Goal: Information Seeking & Learning: Learn about a topic

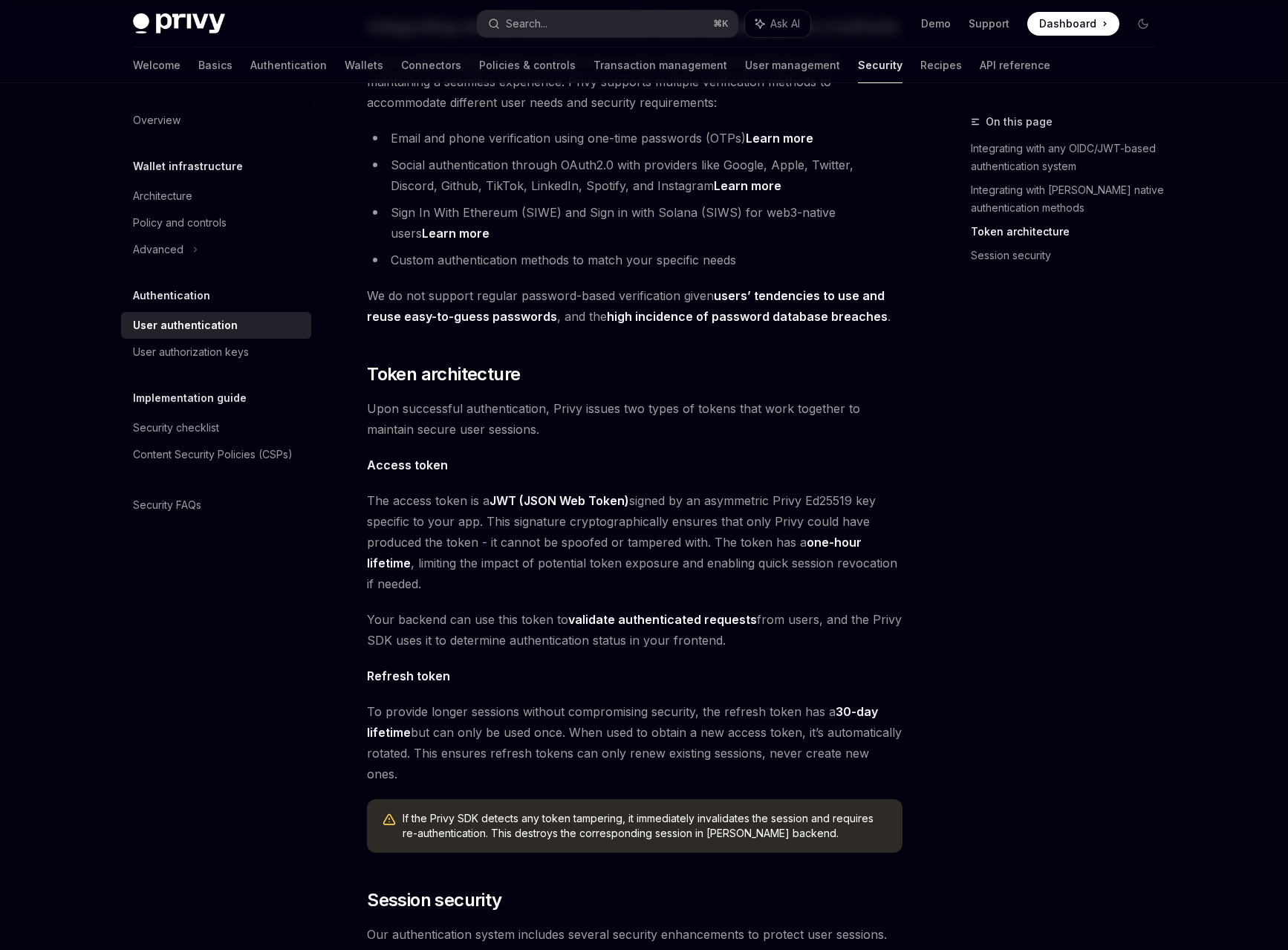
scroll to position [890, 0]
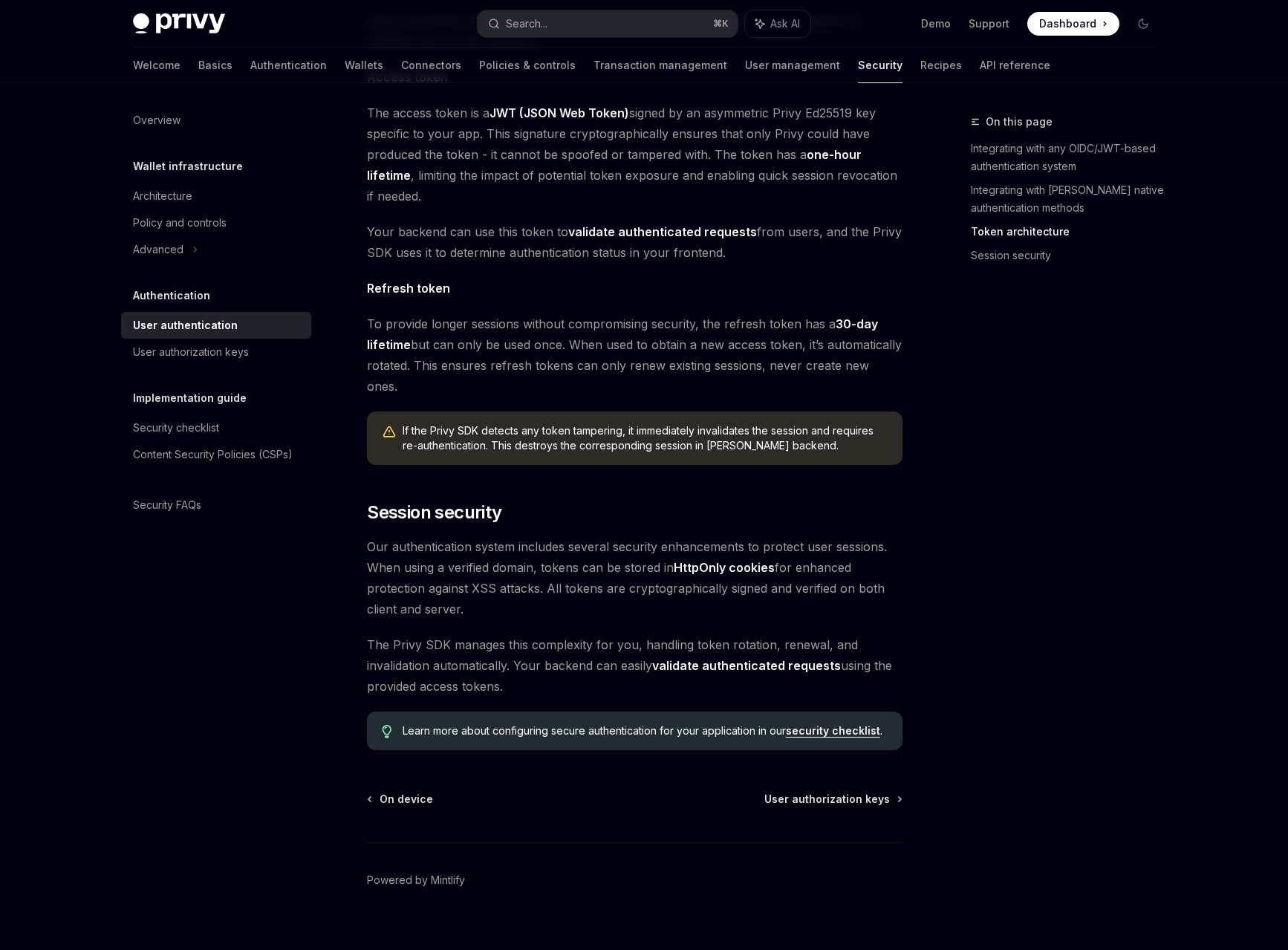
click at [1025, 392] on div "On this page Integrating with any OIDC/JWT-based authentication system Integrat…" at bounding box center [1054, 531] width 226 height 837
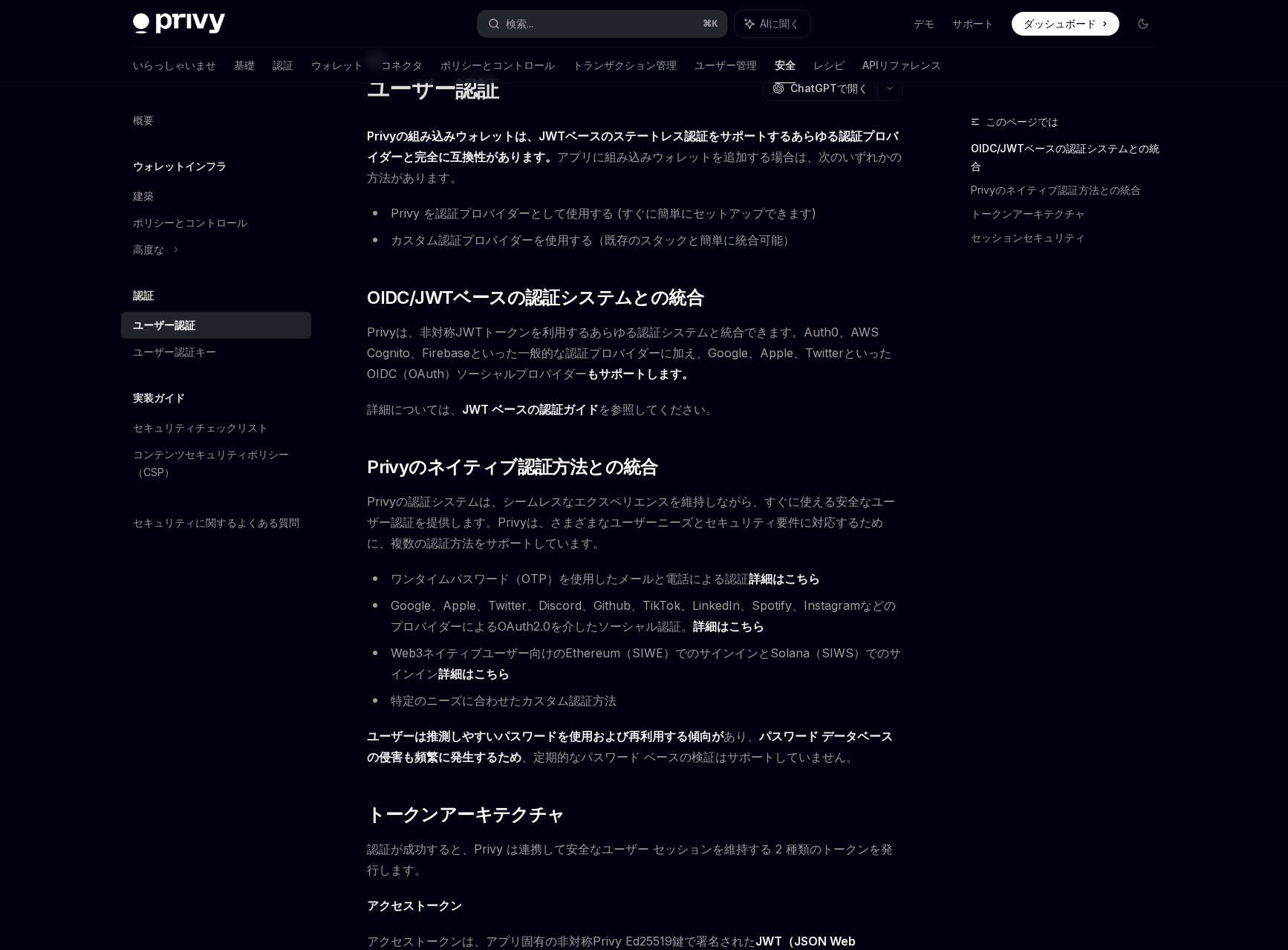
scroll to position [0, 0]
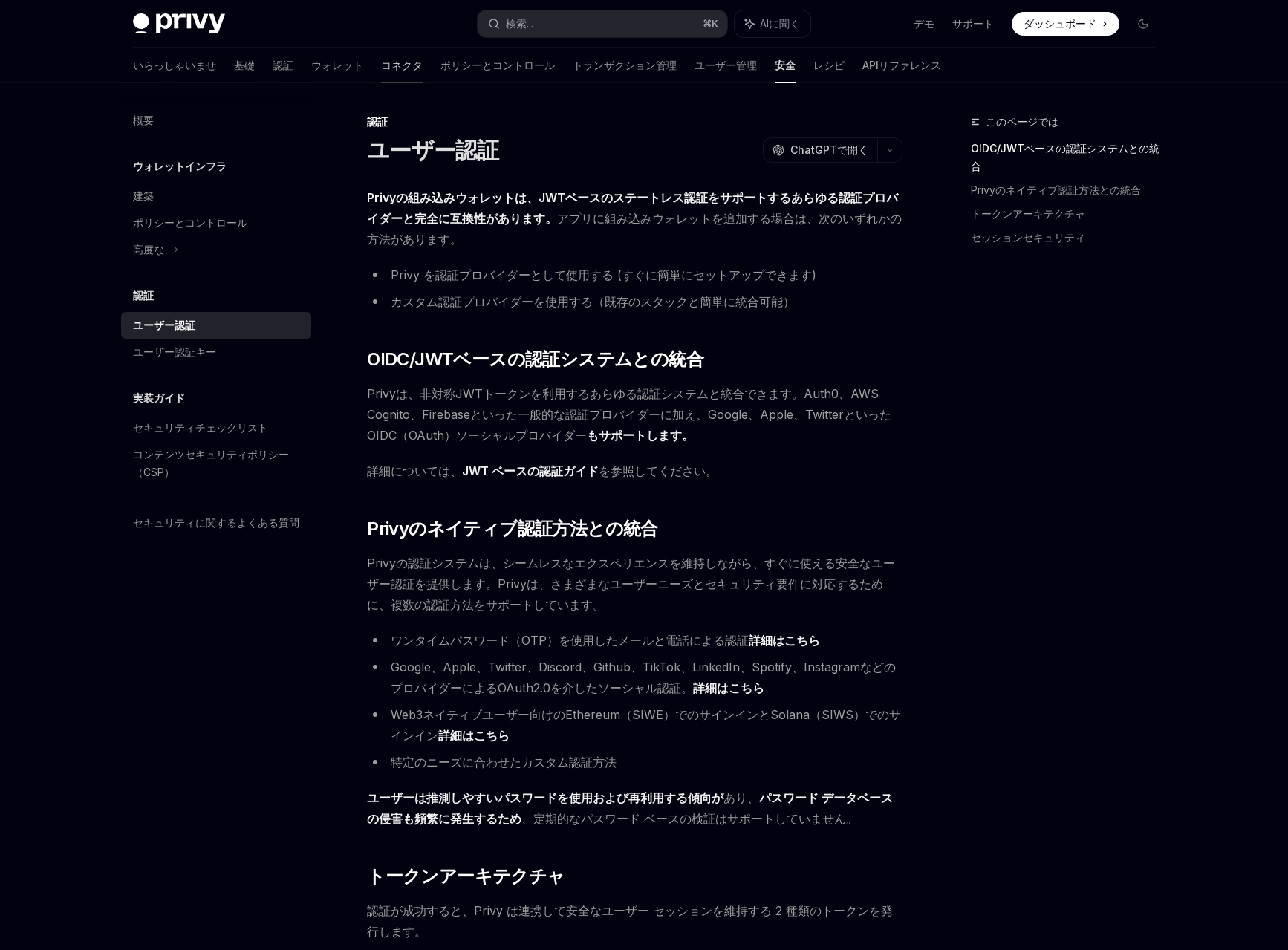
click at [381, 61] on font "コネクタ" at bounding box center [401, 65] width 42 height 12
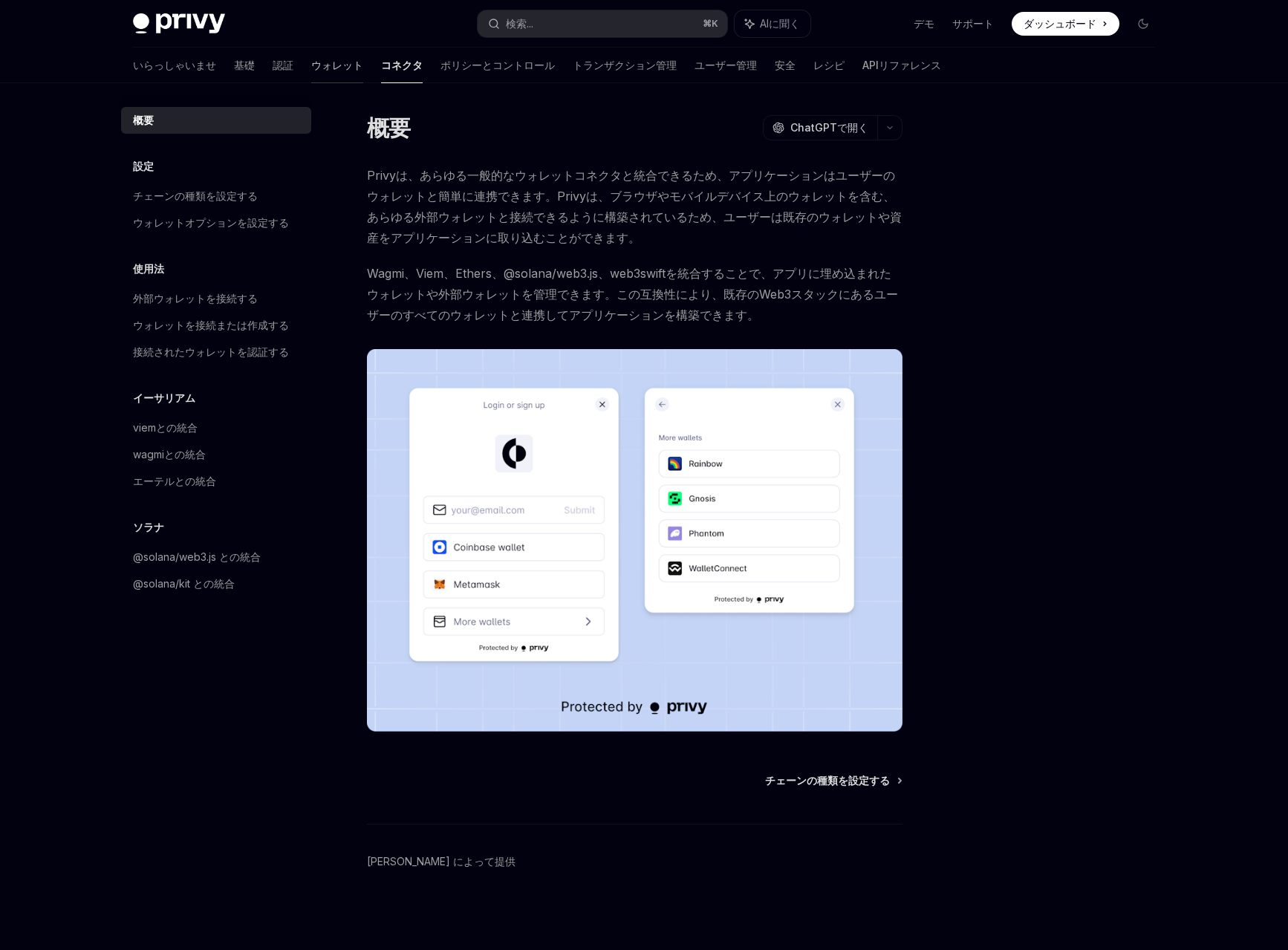
click at [311, 67] on font "ウォレット" at bounding box center [337, 65] width 52 height 12
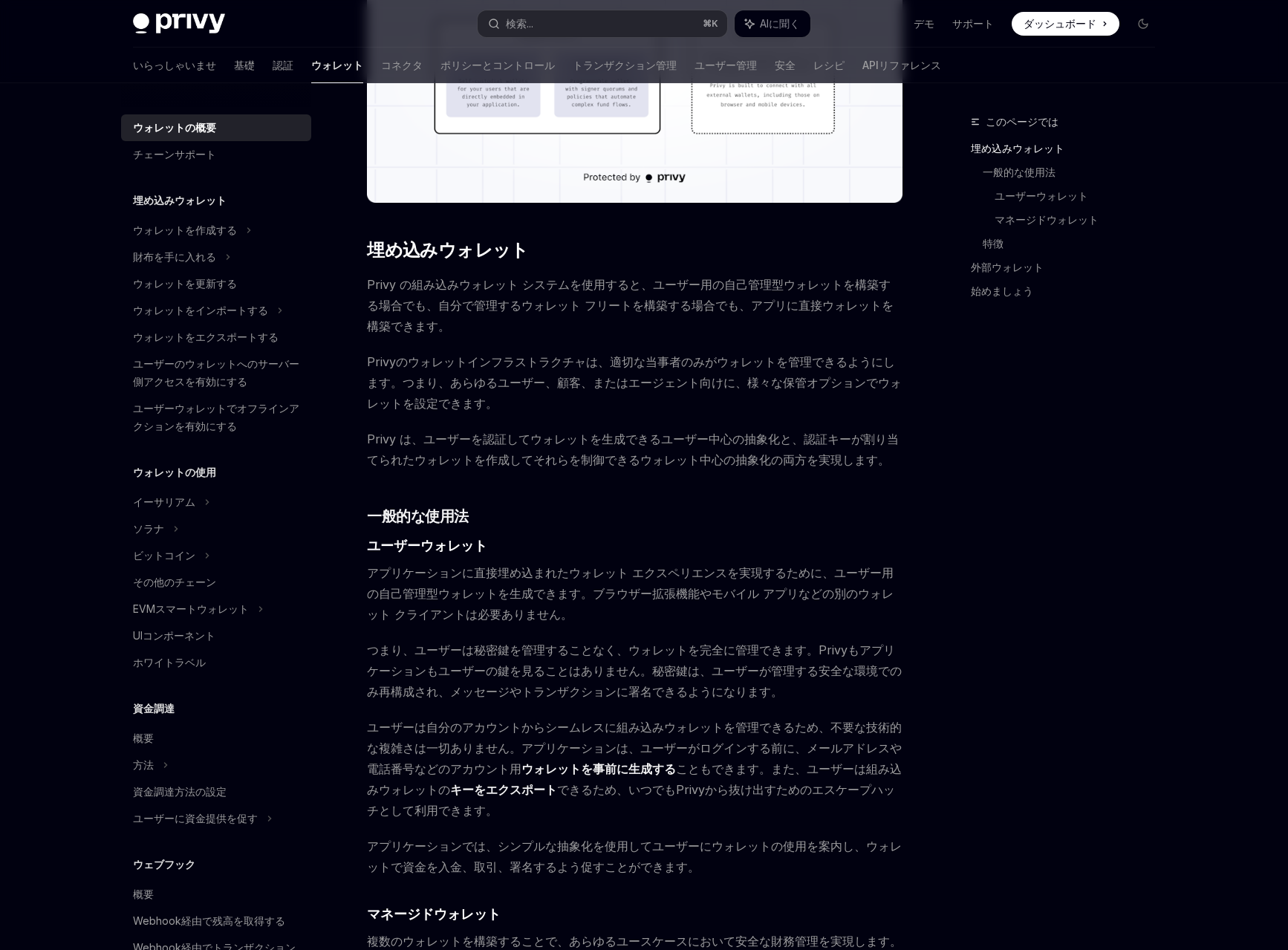
click at [168, 66] on div "いらっしゃいませ 基礎 認証 ウォレット コネクタ ポリシーとコントロール トランザクション管理 ユーザー管理 安全 レシピ APIリファレンス" at bounding box center [537, 66] width 808 height 35
click at [272, 67] on font "認証" at bounding box center [282, 65] width 20 height 12
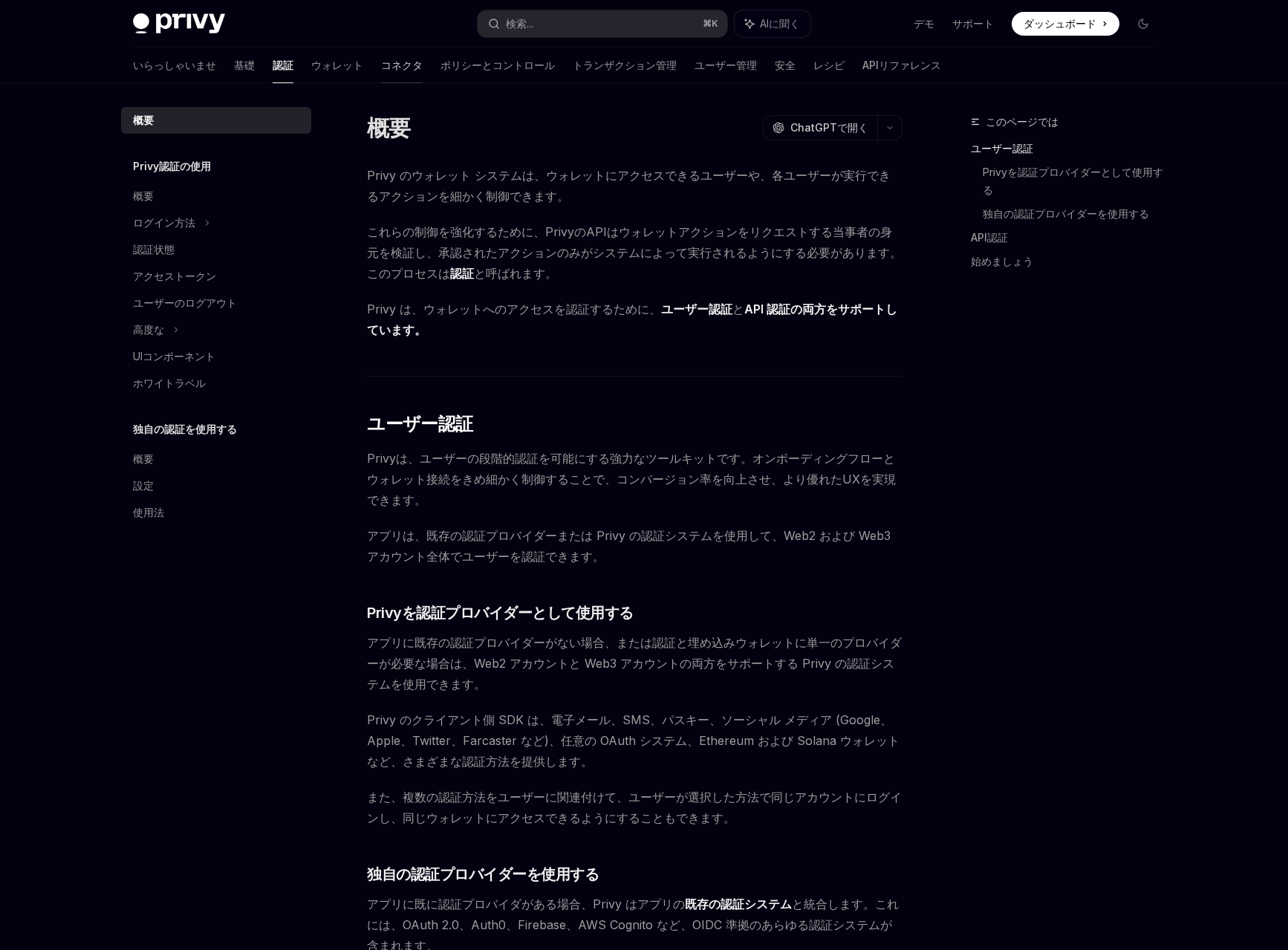
click at [381, 75] on link "コネクタ" at bounding box center [401, 66] width 42 height 35
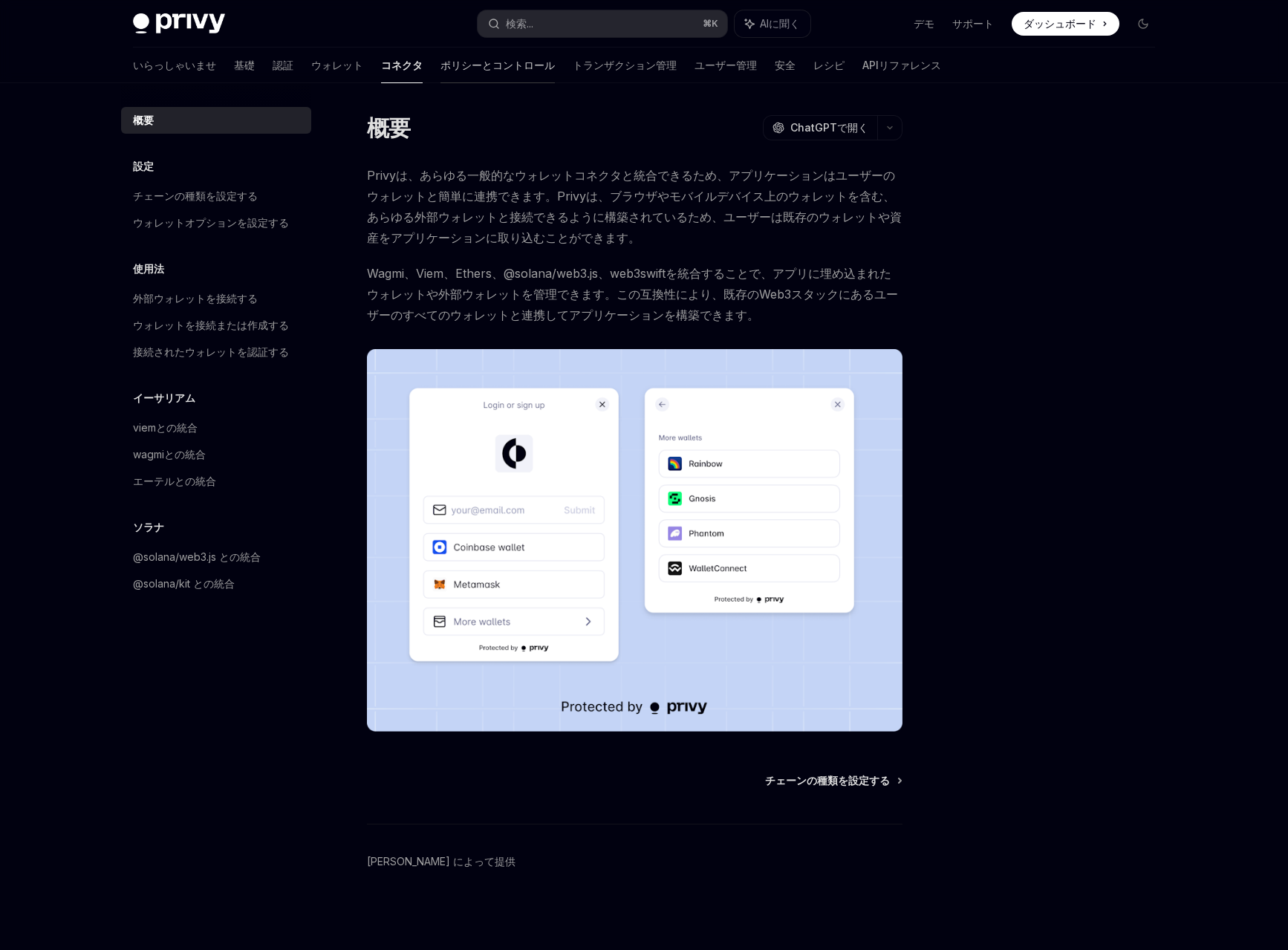
click at [440, 70] on font "ポリシーとコントロール" at bounding box center [497, 65] width 114 height 12
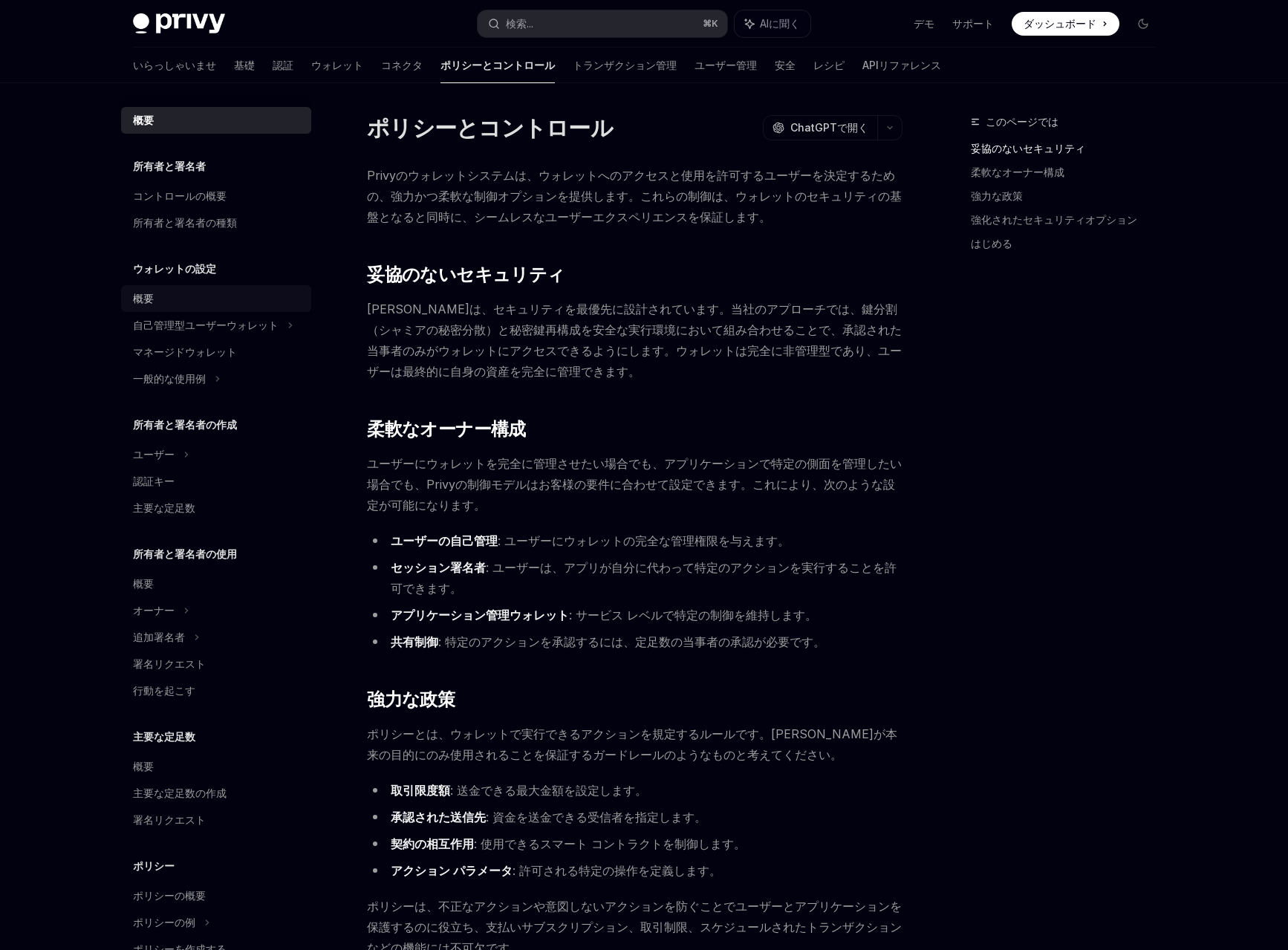
scroll to position [96, 0]
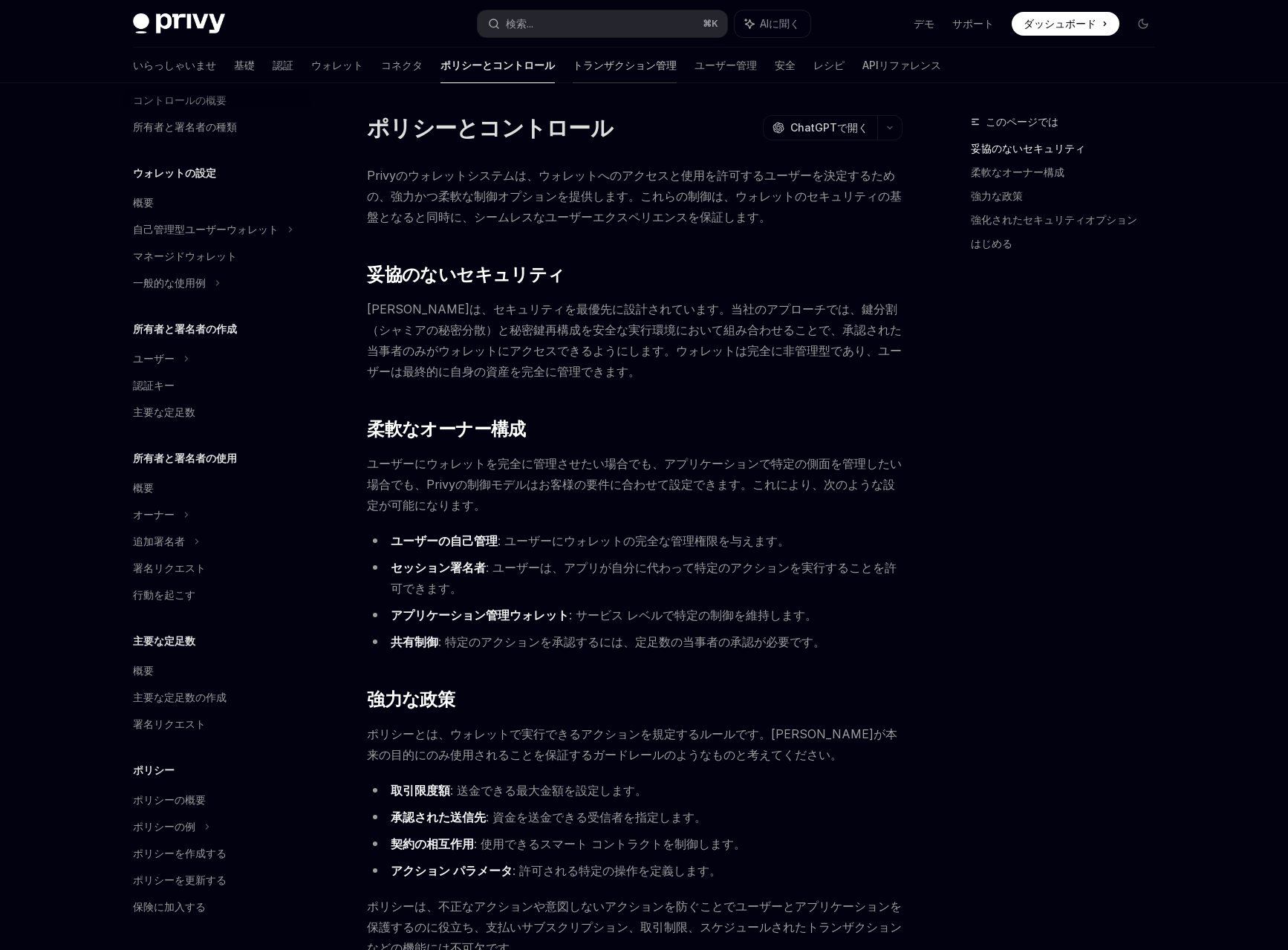
click at [573, 63] on font "トランザクション管理" at bounding box center [624, 65] width 104 height 12
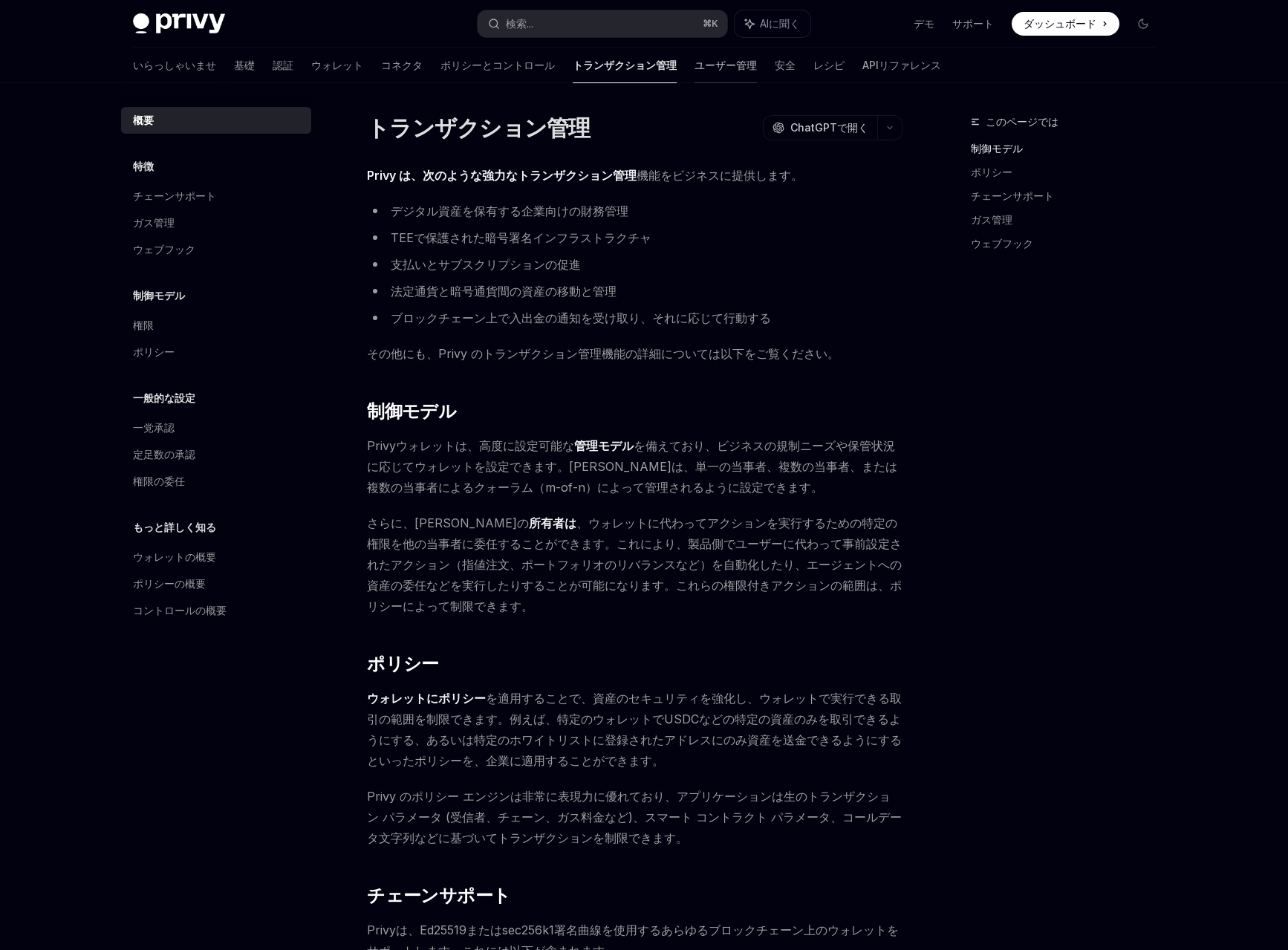
click at [695, 68] on font "ユーザー管理" at bounding box center [726, 65] width 62 height 12
type textarea "*"
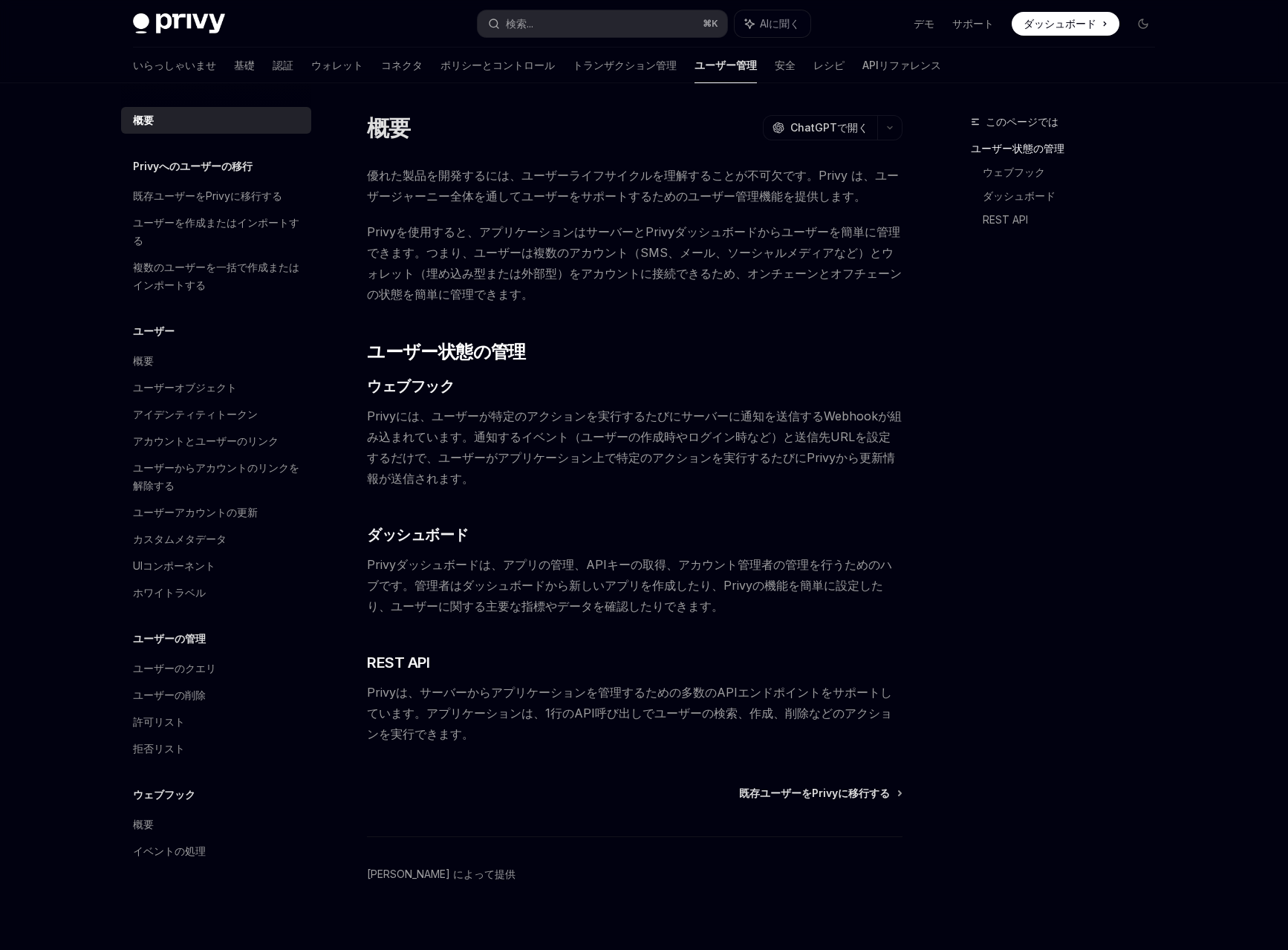
click at [192, 64] on div "いらっしゃいませ 基礎 認証 ウォレット コネクタ ポリシーとコントロール トランザクション管理 ユーザー管理 安全 レシピ APIリファレンス" at bounding box center [537, 66] width 808 height 35
click at [512, 25] on font "検索..." at bounding box center [519, 23] width 27 height 12
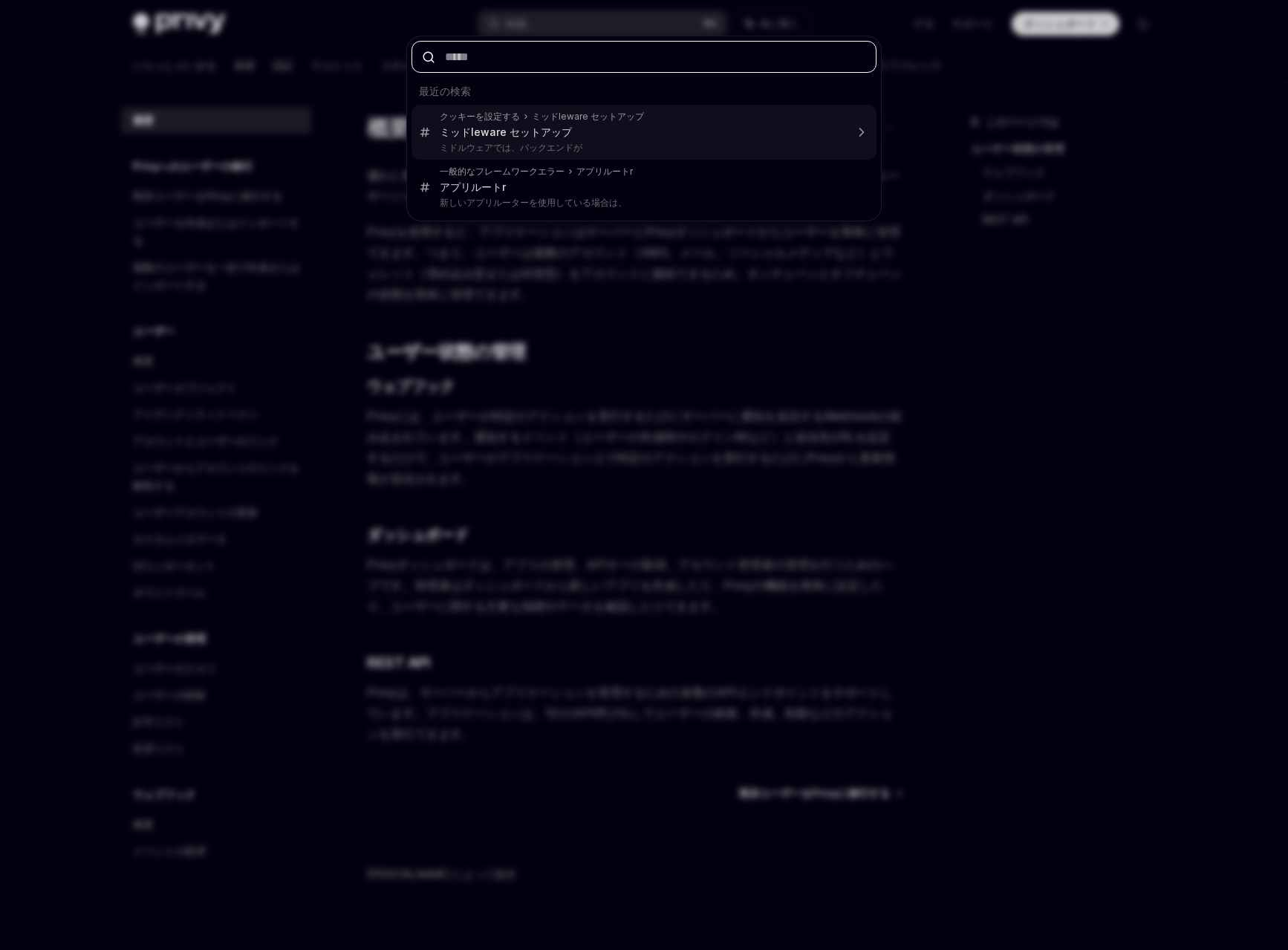
paste input "**********"
type input "**********"
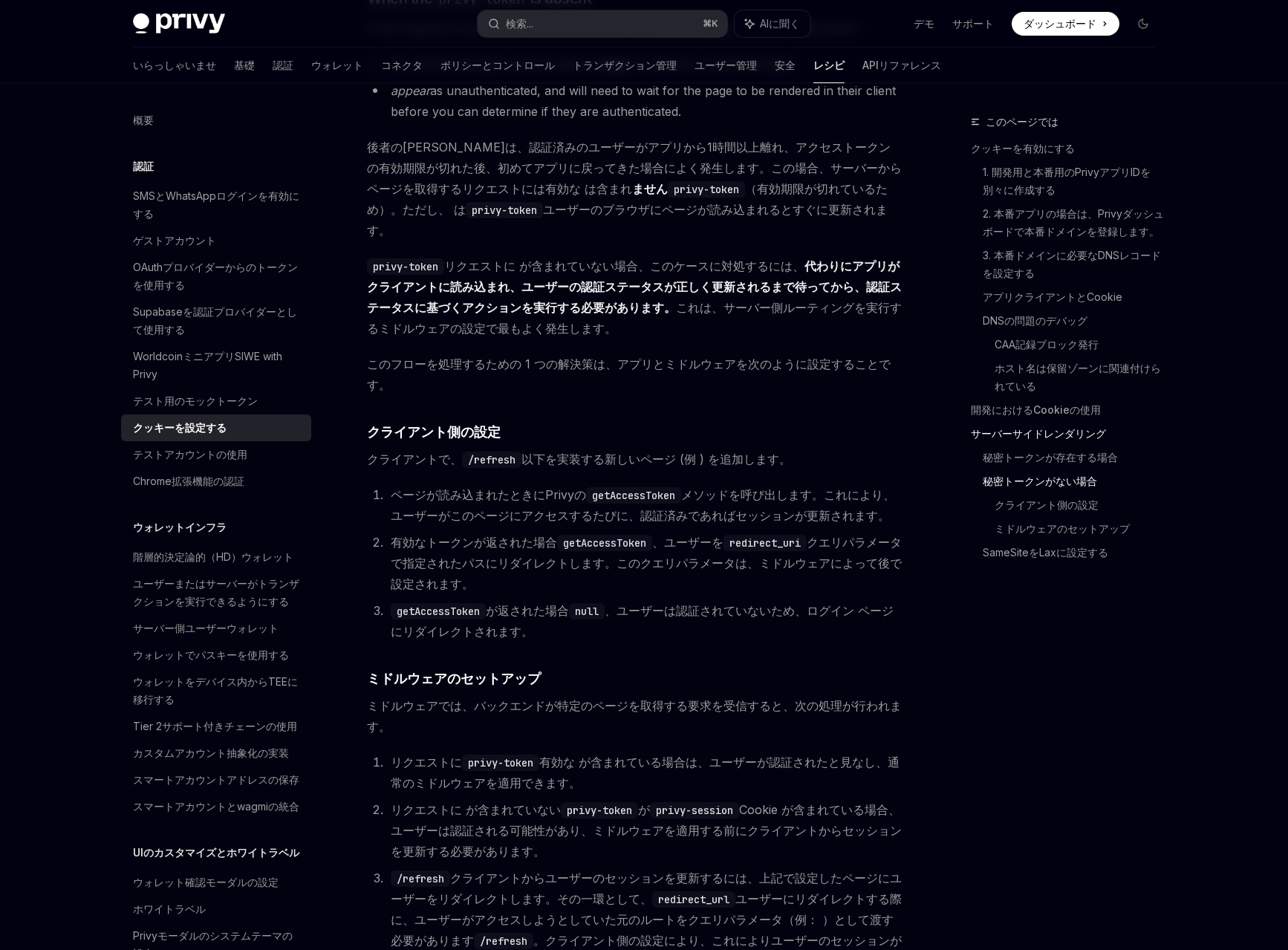
scroll to position [3296, 0]
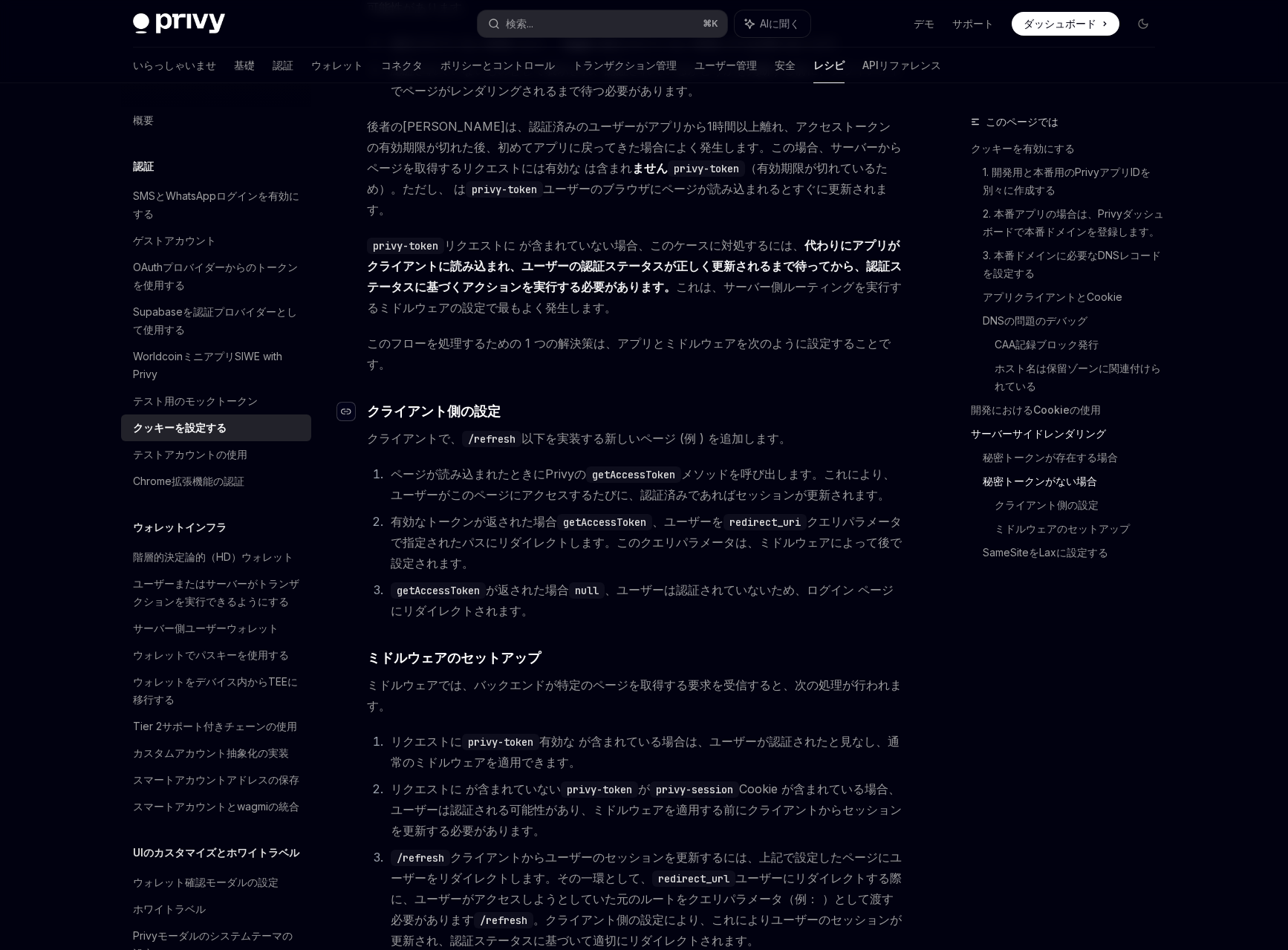
click at [349, 412] on icon "ヘッダーへ移動" at bounding box center [346, 412] width 11 height 9
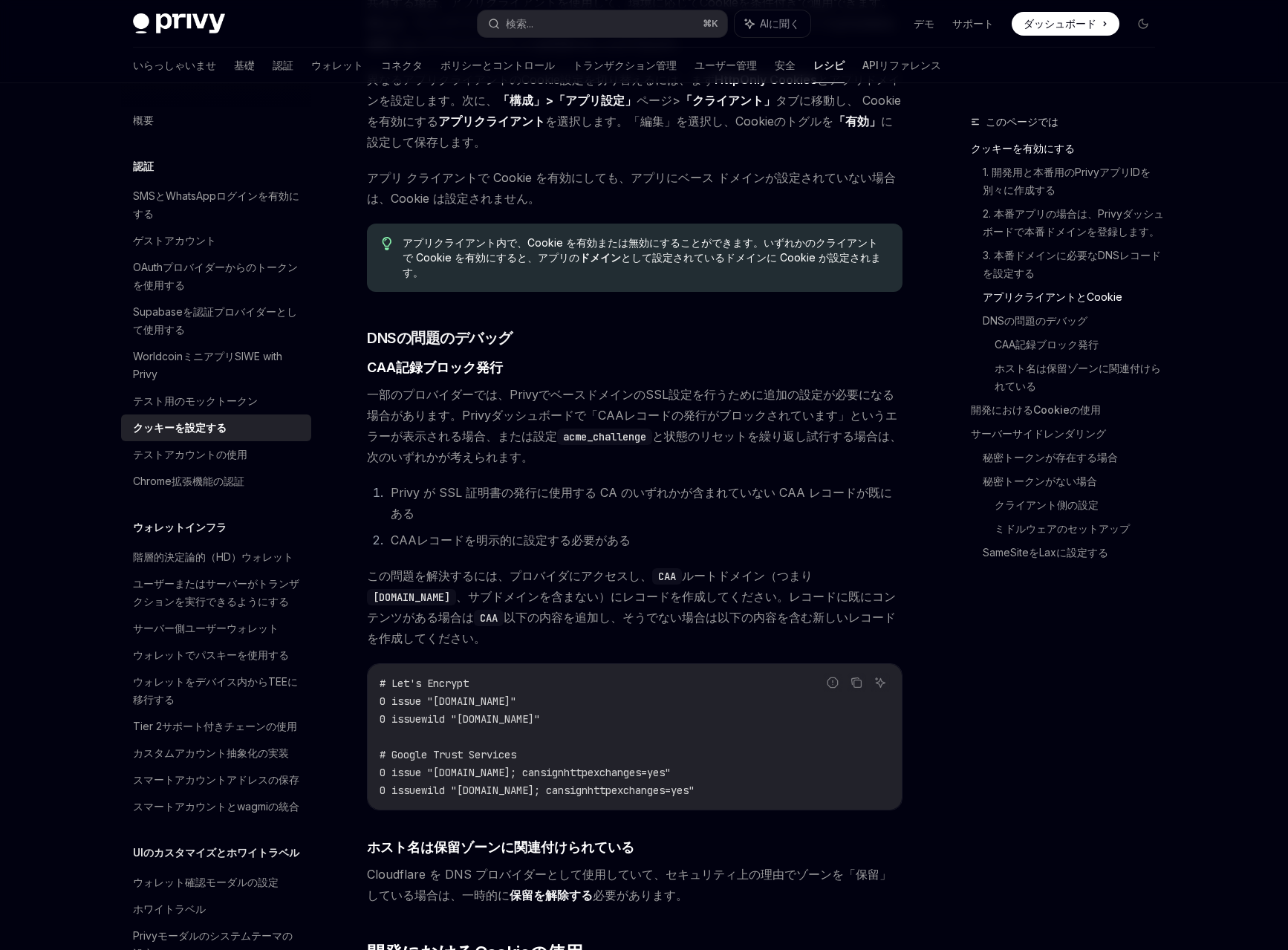
scroll to position [1904, 0]
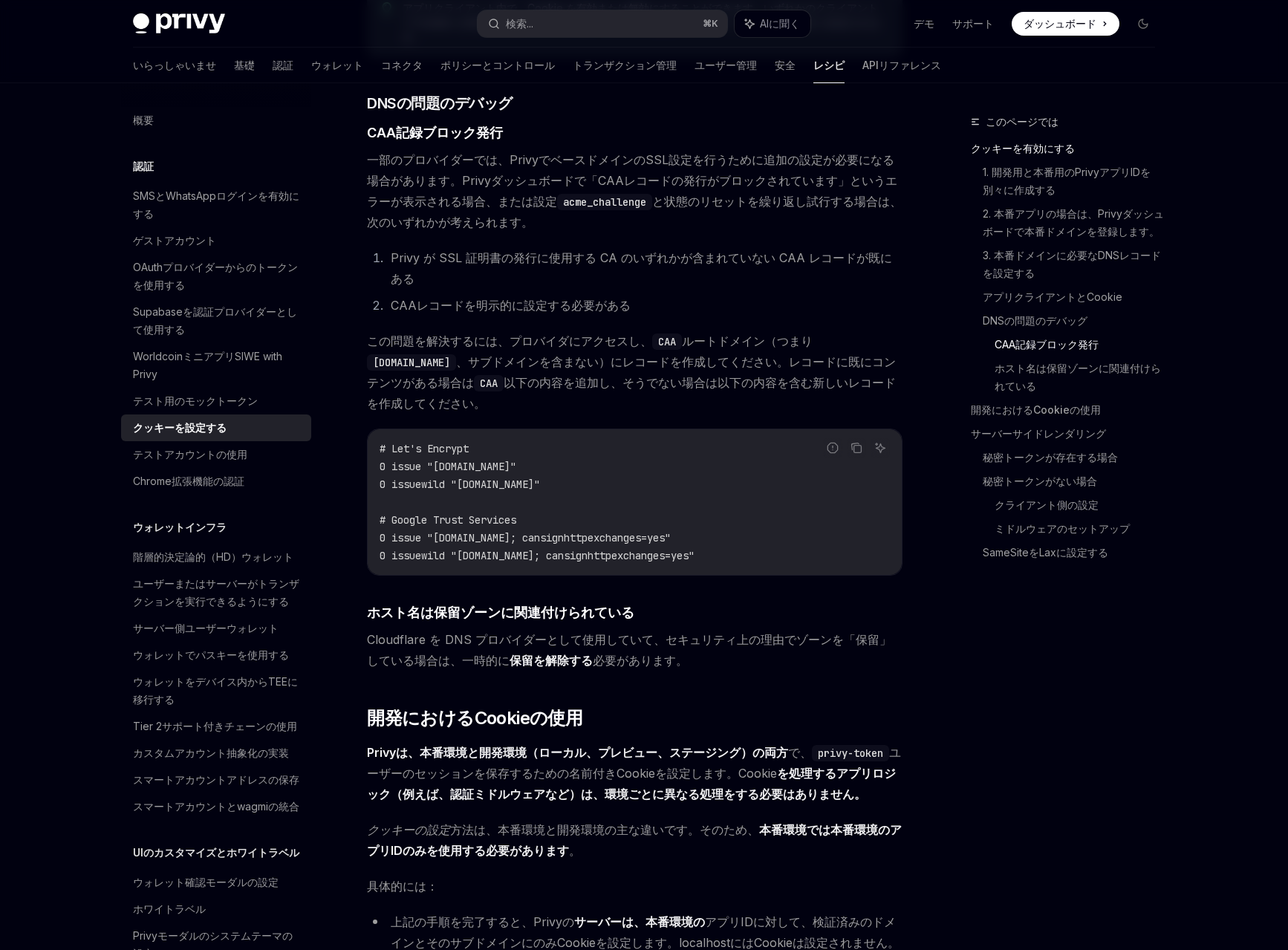
click at [219, 88] on div at bounding box center [216, 95] width 190 height 24
click at [311, 73] on link "ウォレット" at bounding box center [337, 66] width 52 height 35
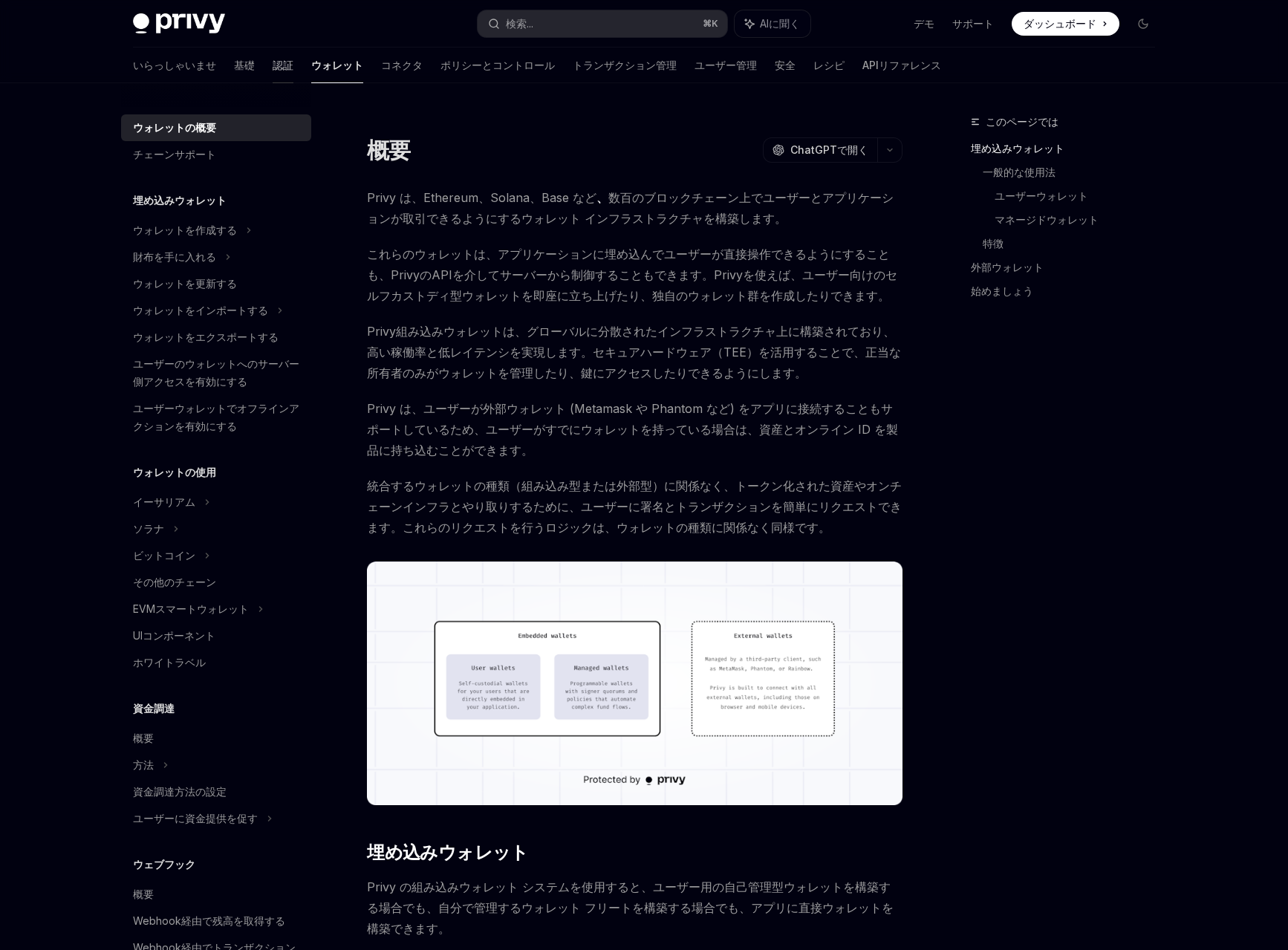
click at [272, 73] on link "認証" at bounding box center [282, 66] width 20 height 35
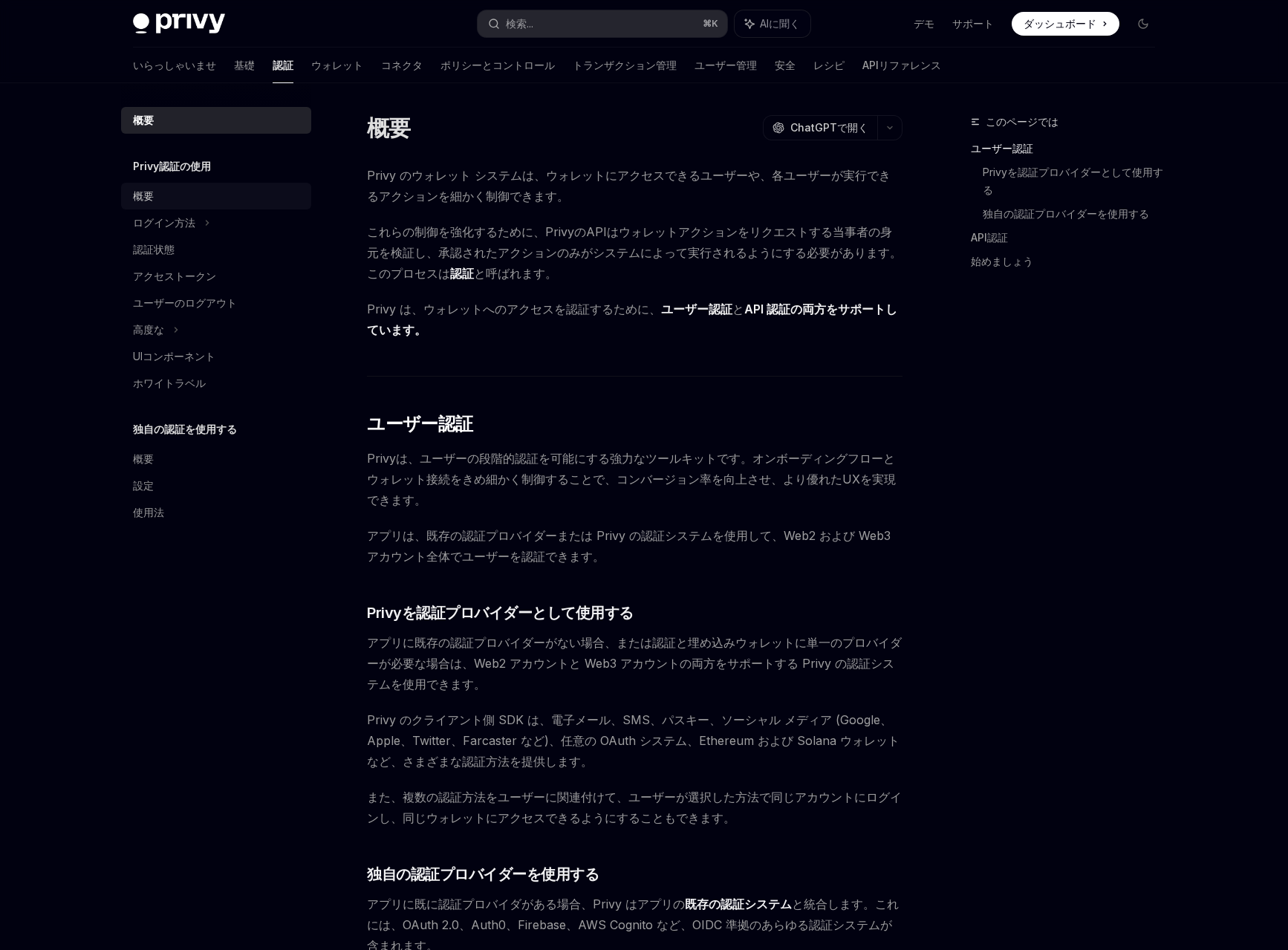
click at [147, 201] on font "概要" at bounding box center [143, 195] width 20 height 12
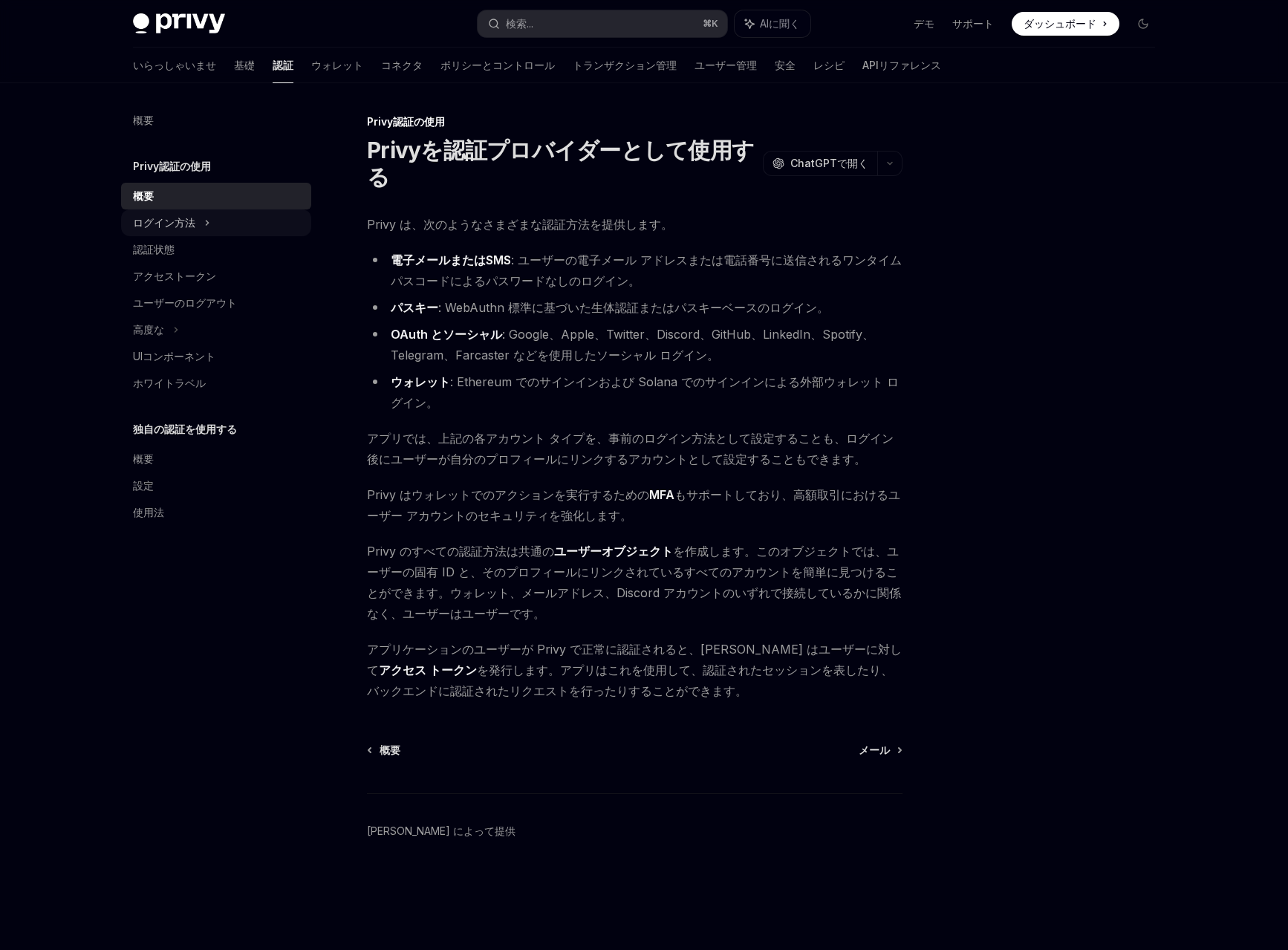
click at [161, 229] on div "ログイン方法" at bounding box center [164, 223] width 62 height 18
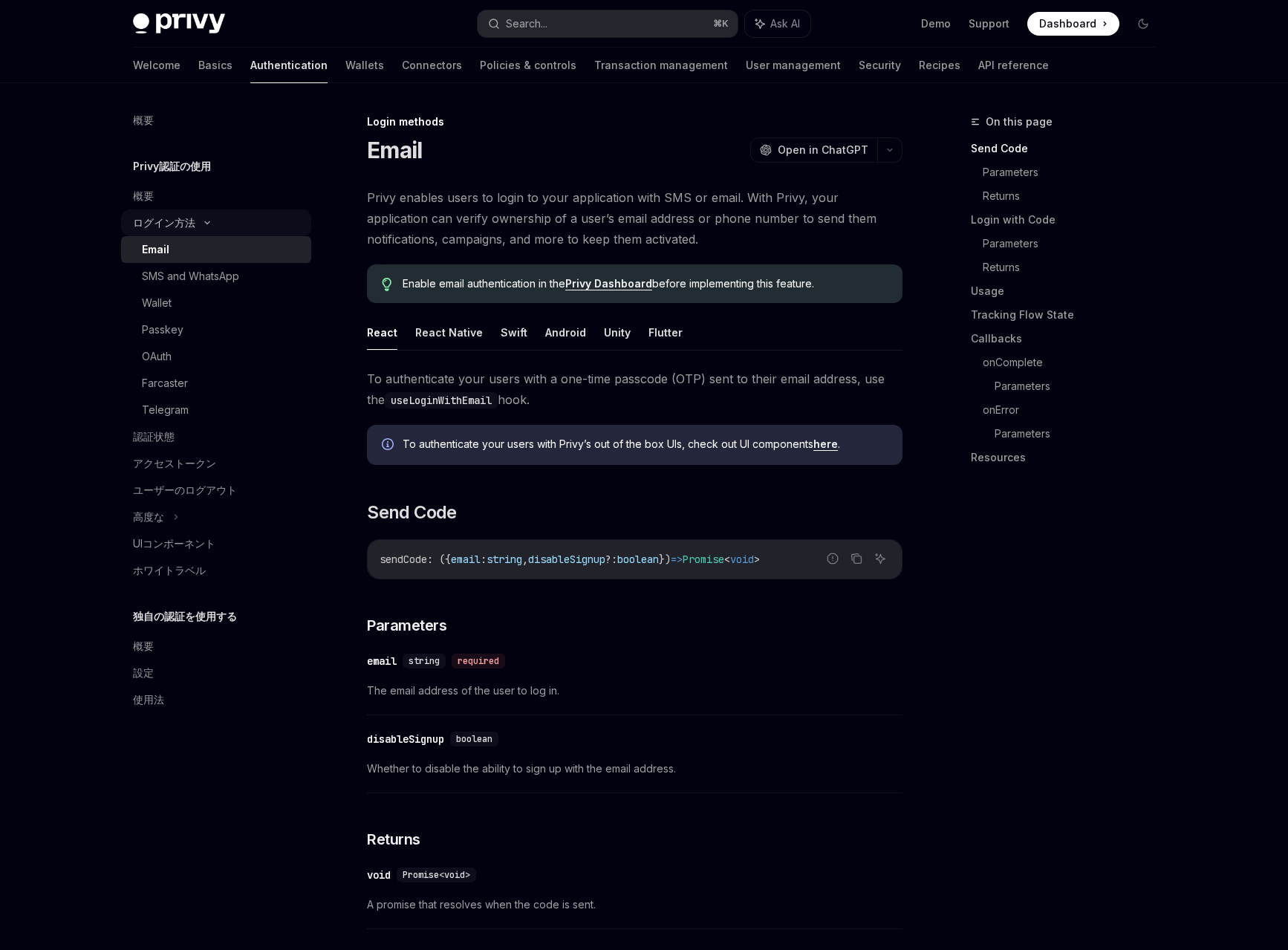
type textarea "*"
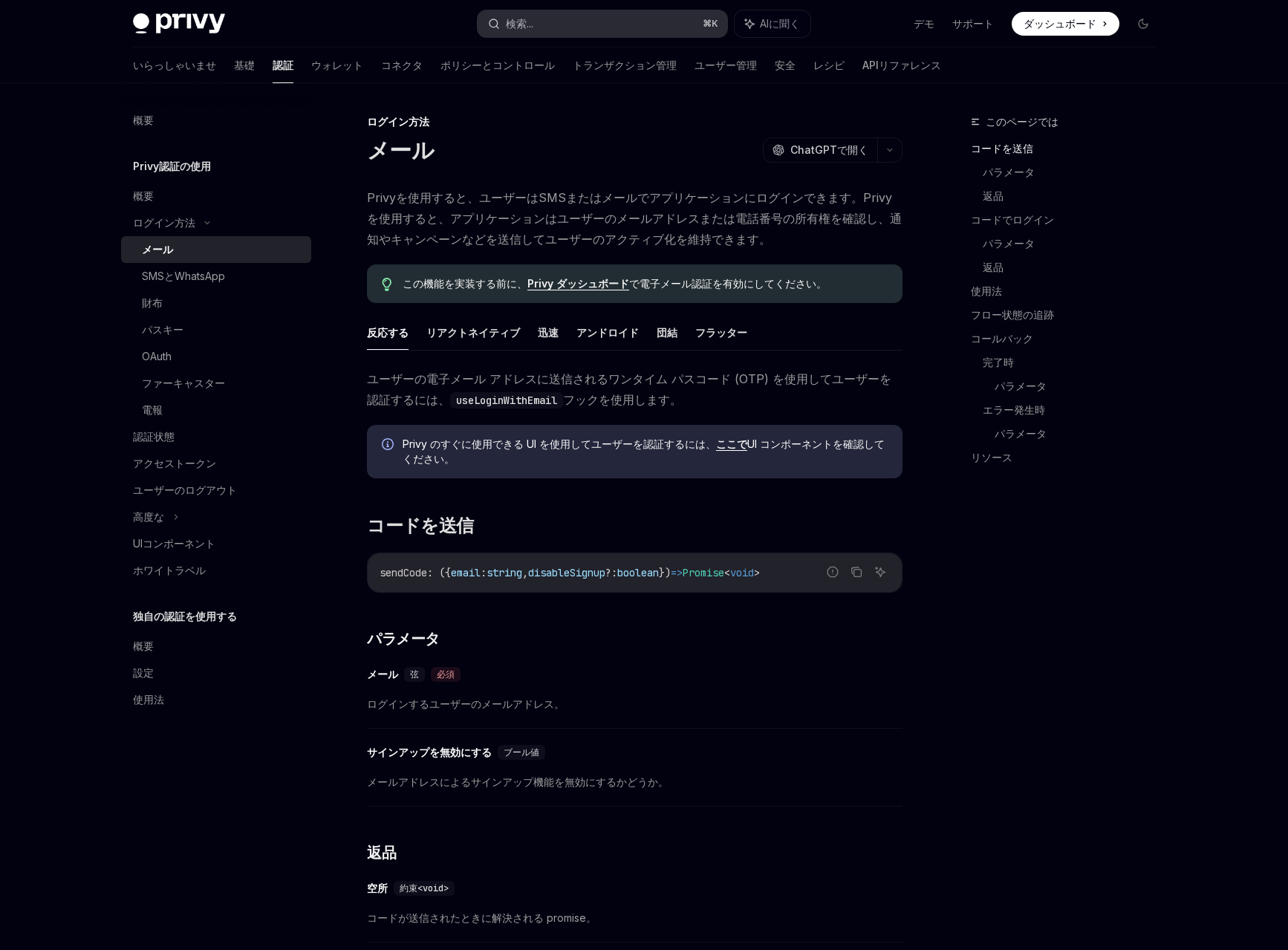
click at [527, 14] on button "検索... ⌘ K" at bounding box center [601, 24] width 249 height 27
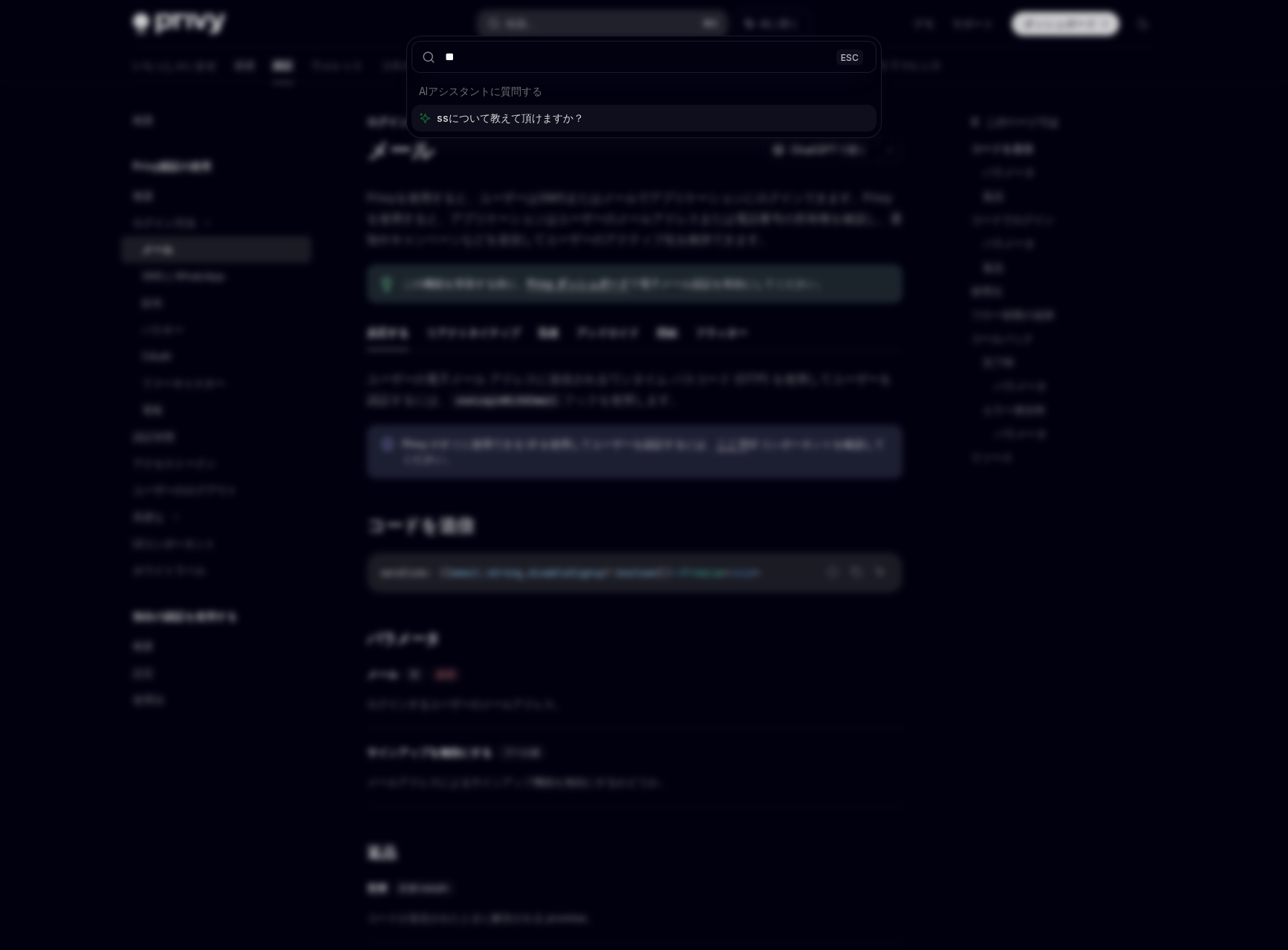
type input "***"
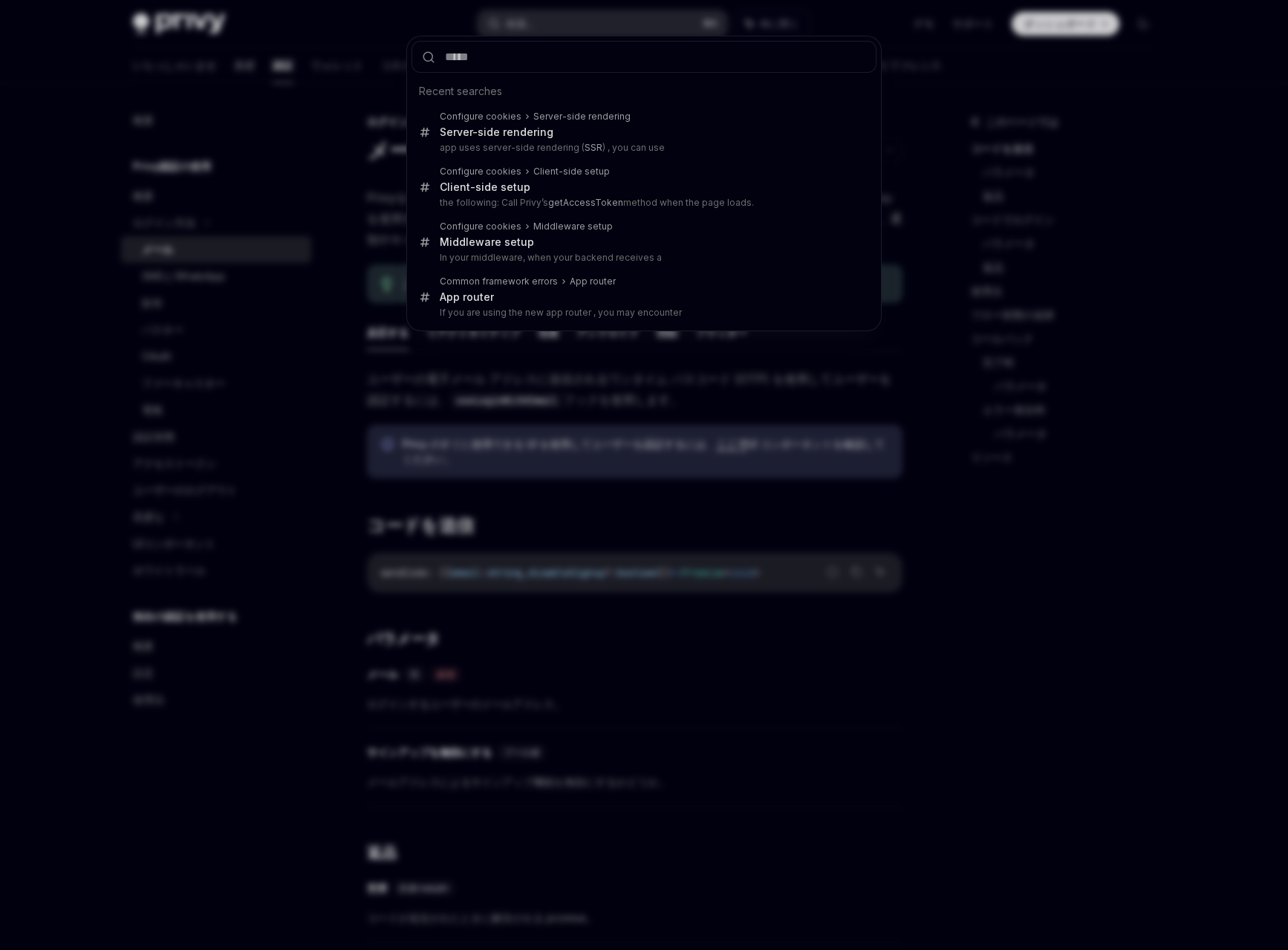
type textarea "*"
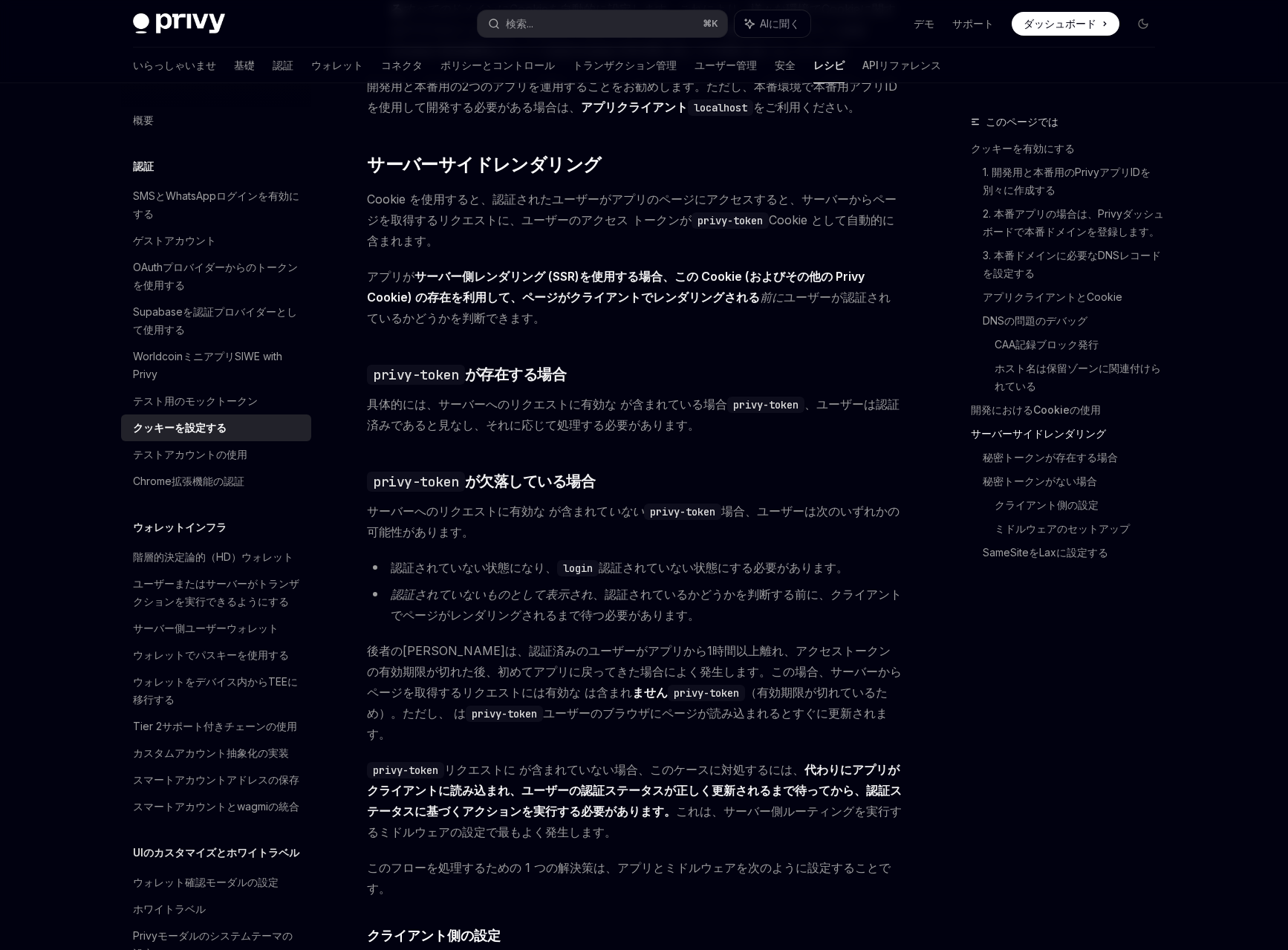
scroll to position [2863, 0]
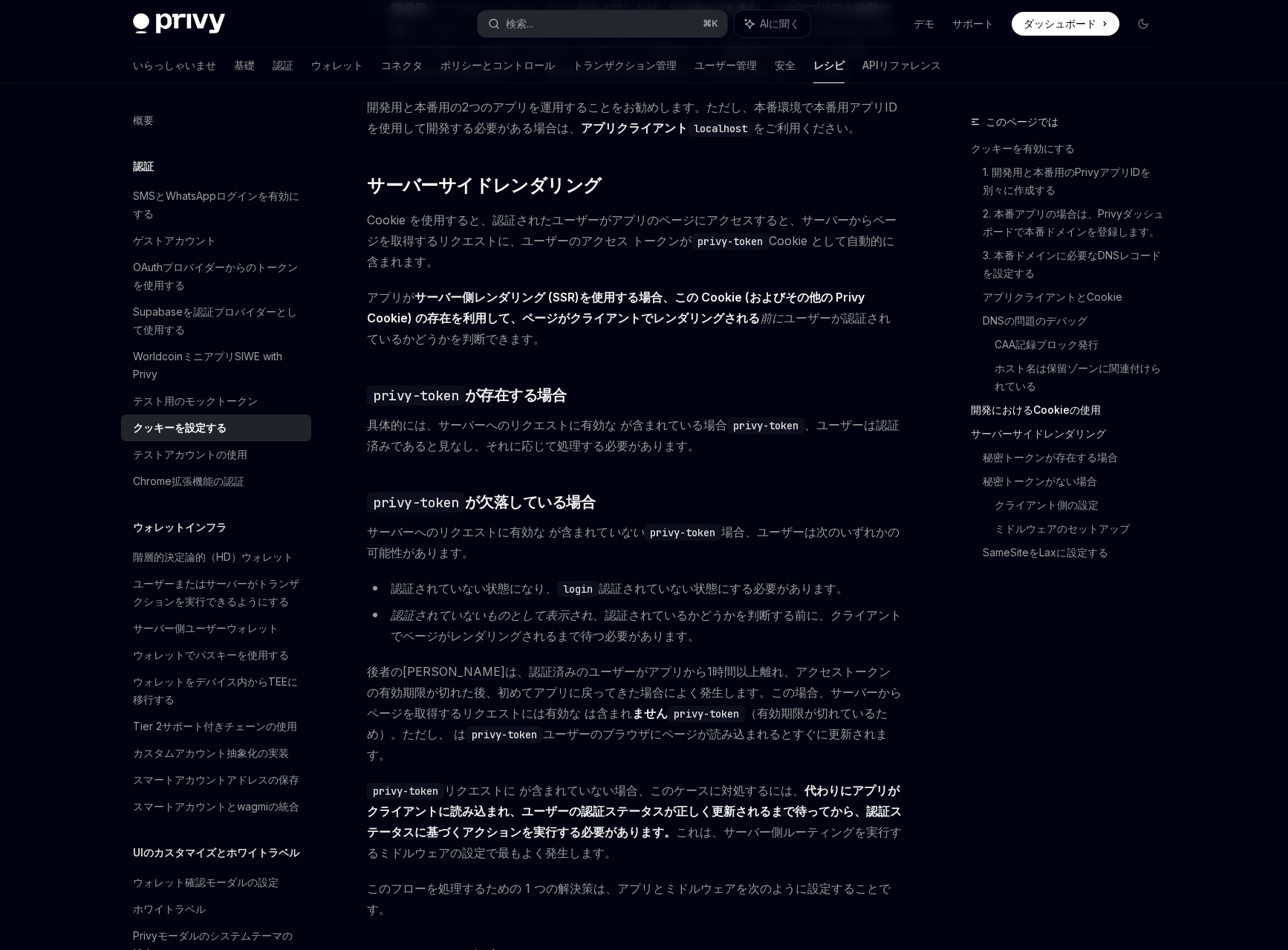
click at [989, 438] on font "サーバーサイドレンダリング" at bounding box center [1038, 433] width 135 height 12
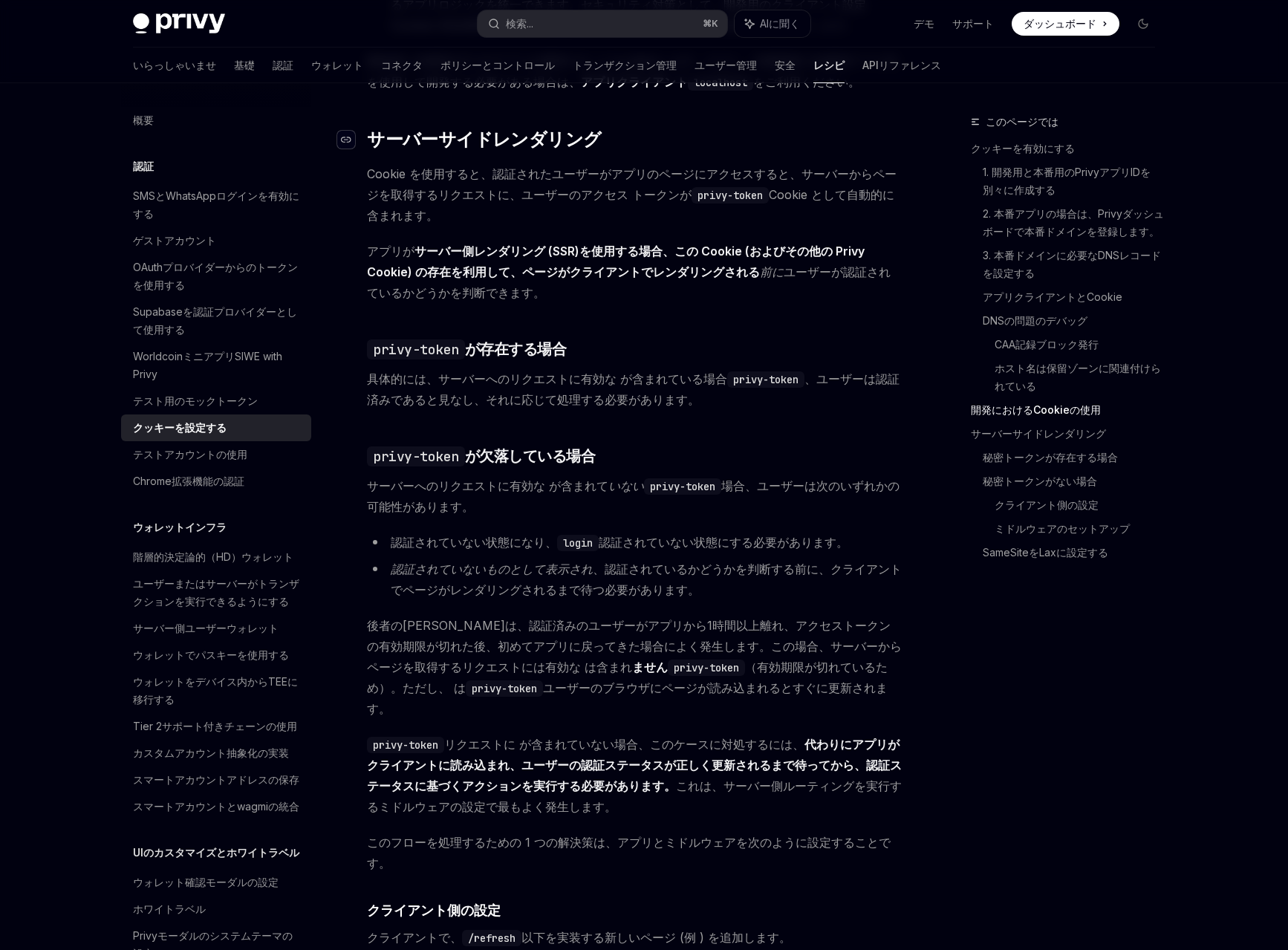
click at [344, 135] on icon "ヘッダーへ移動" at bounding box center [346, 139] width 11 height 9
click at [582, 24] on button "検索... ⌘ K" at bounding box center [601, 24] width 249 height 27
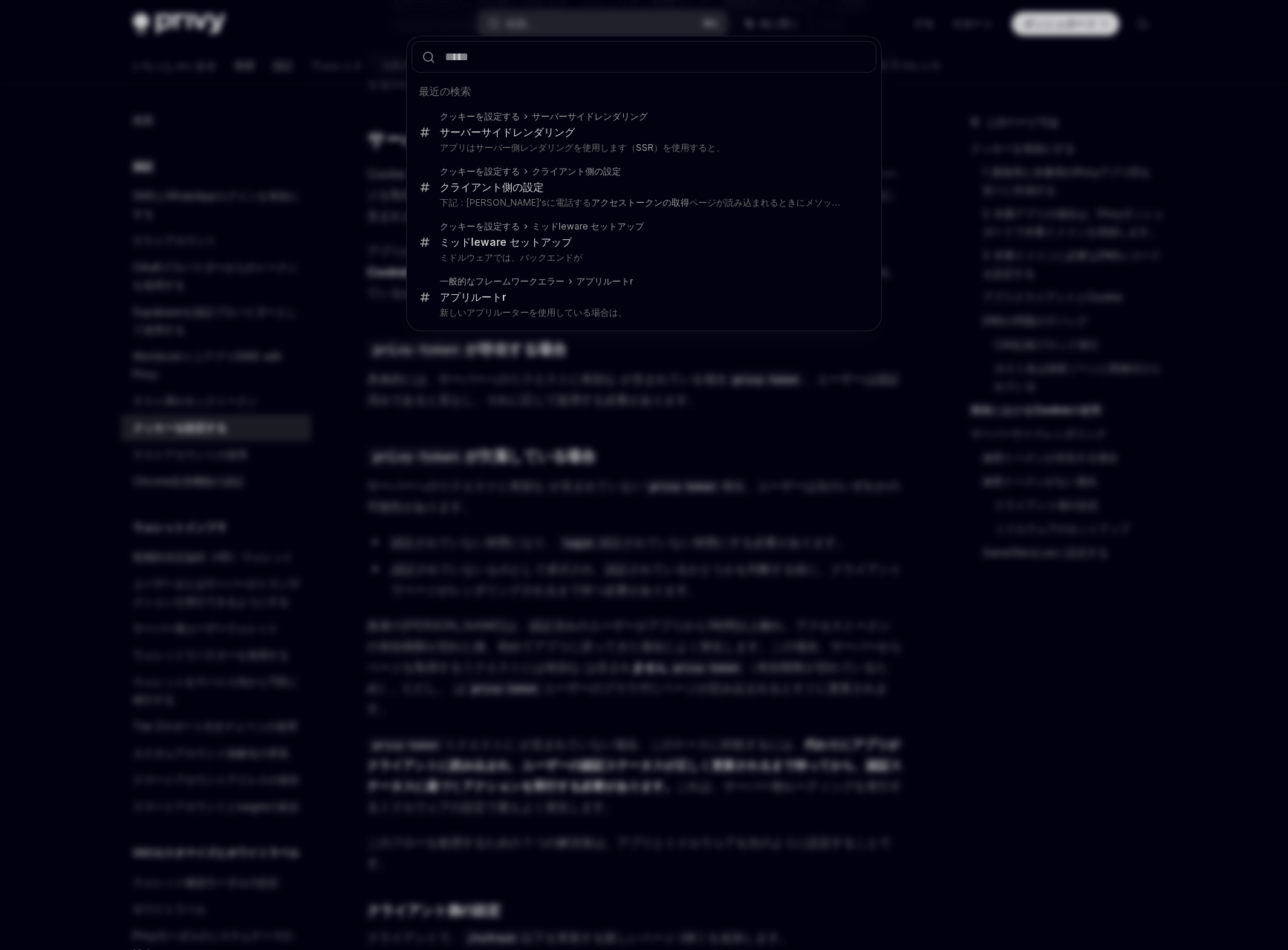
type input "**********"
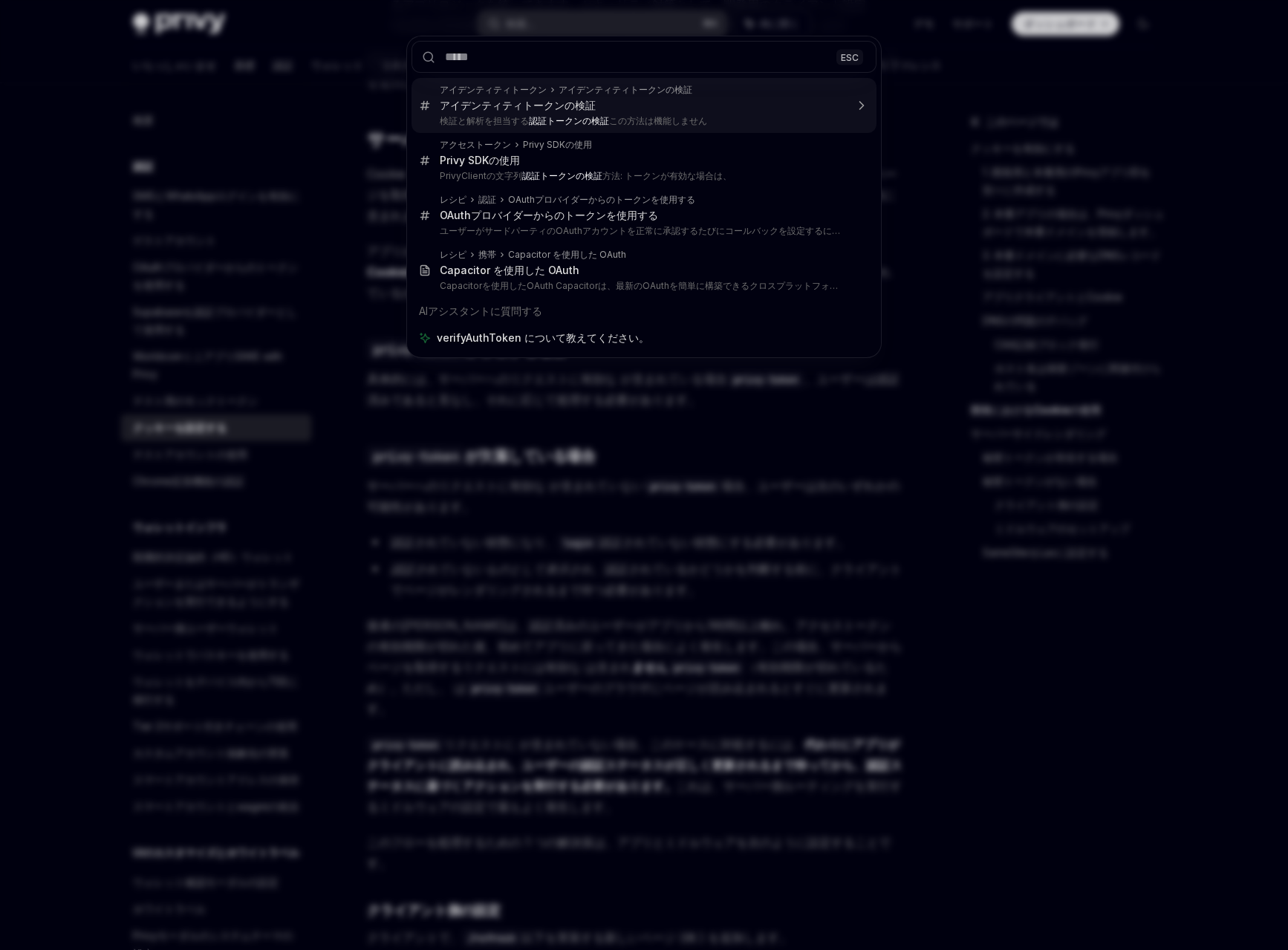
type textarea "*"
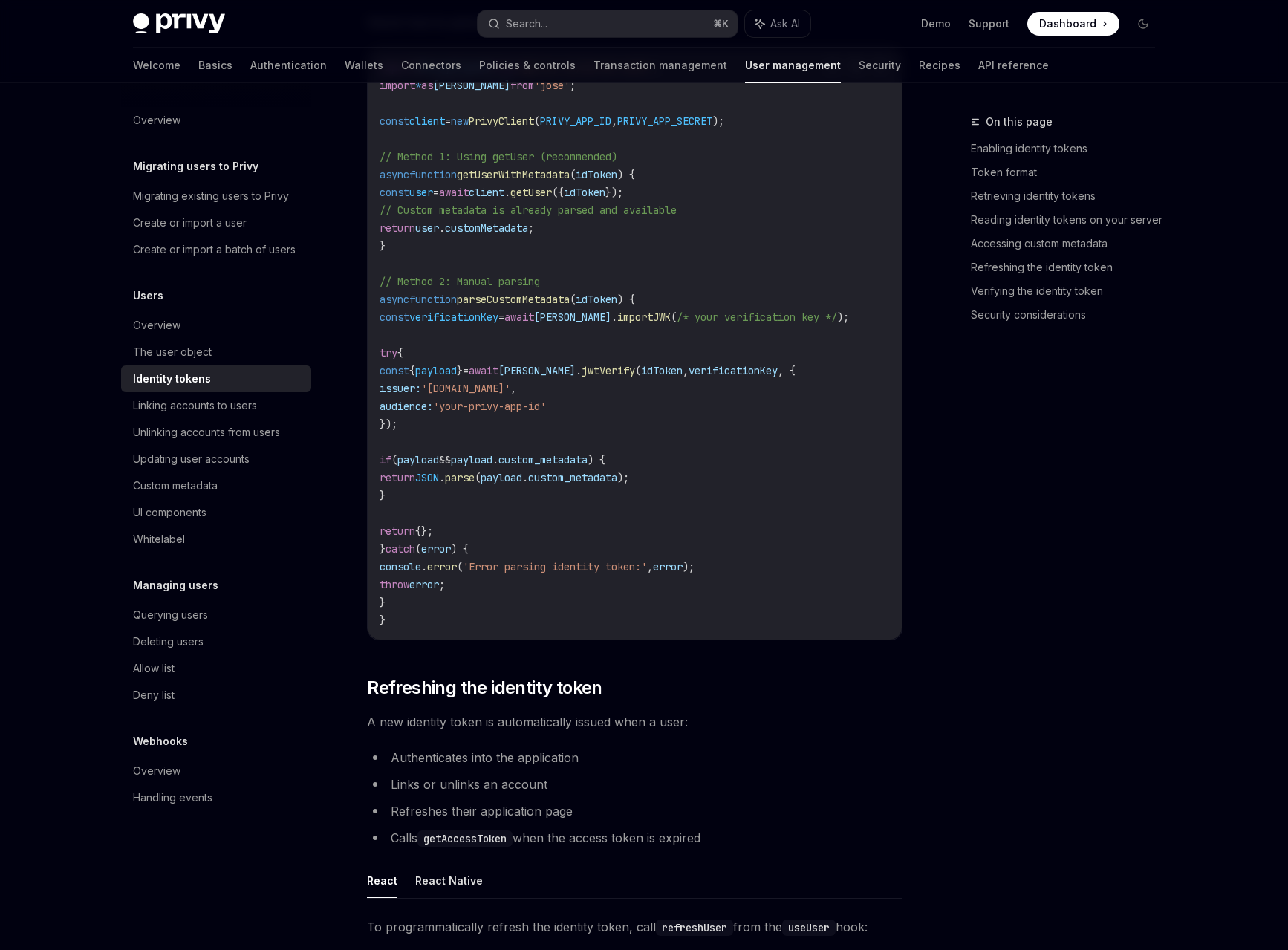
scroll to position [3961, 0]
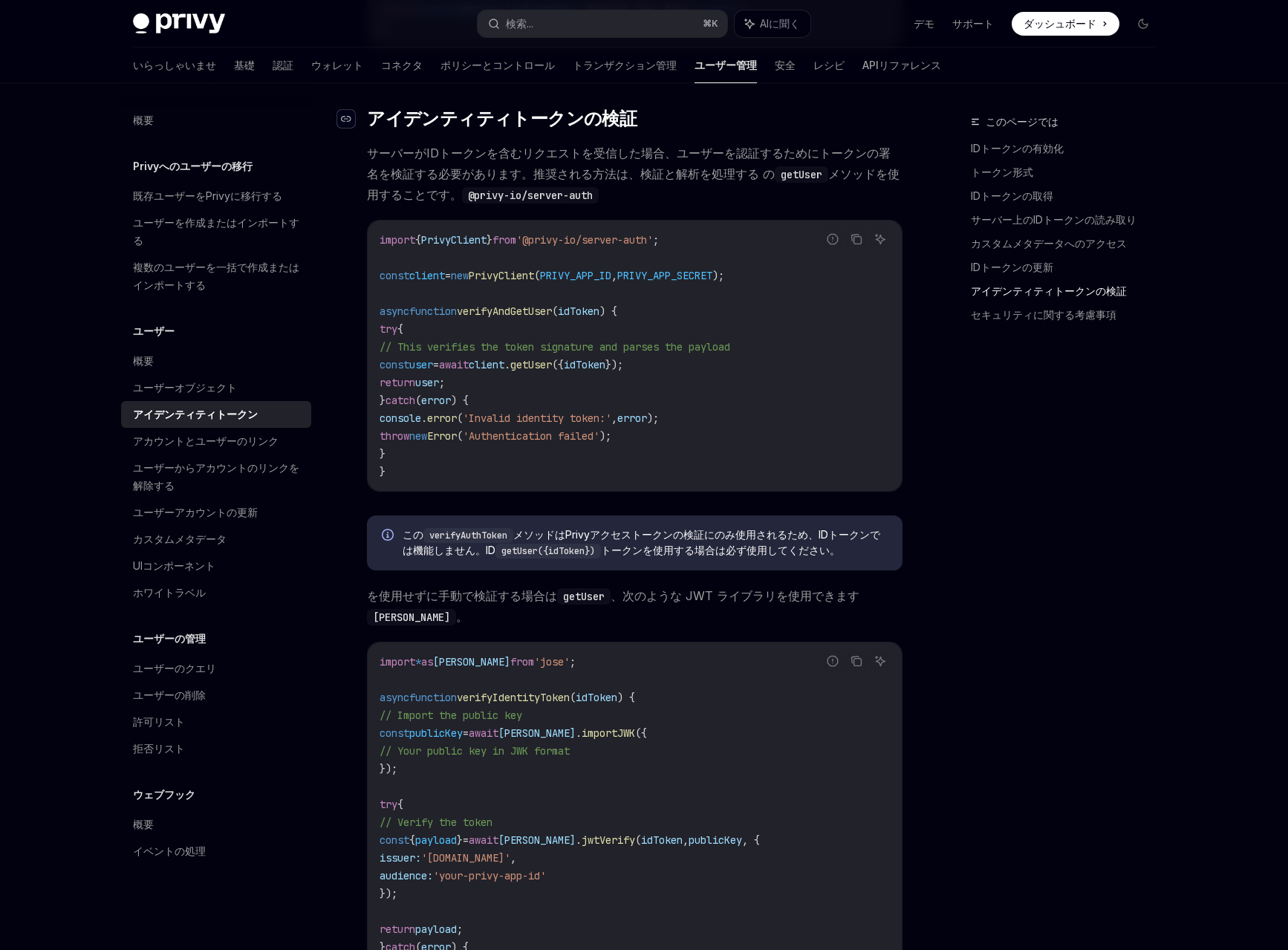
click at [344, 117] on div "ヘッダーへ移動" at bounding box center [346, 119] width 18 height 18
